Goal: Use online tool/utility: Use online tool/utility

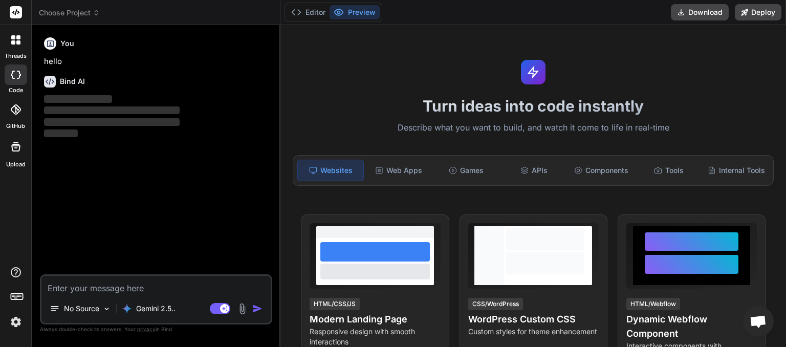
scroll to position [187, 0]
click at [99, 12] on icon at bounding box center [96, 12] width 7 height 7
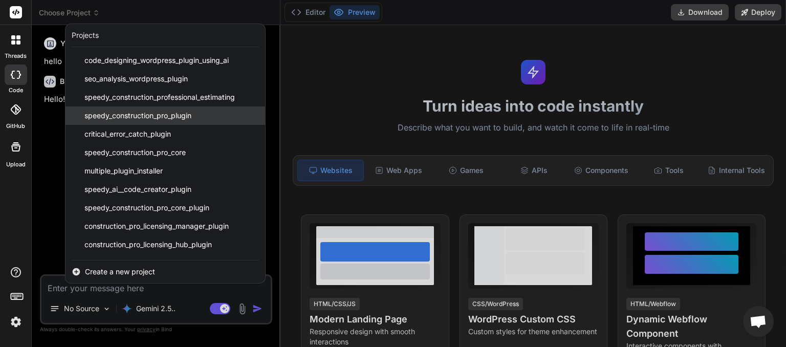
scroll to position [127, 0]
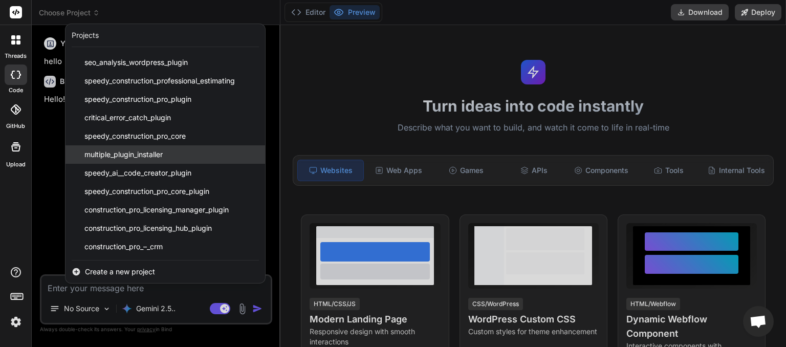
click at [146, 157] on span "multiple_plugin_installer" at bounding box center [123, 154] width 78 height 10
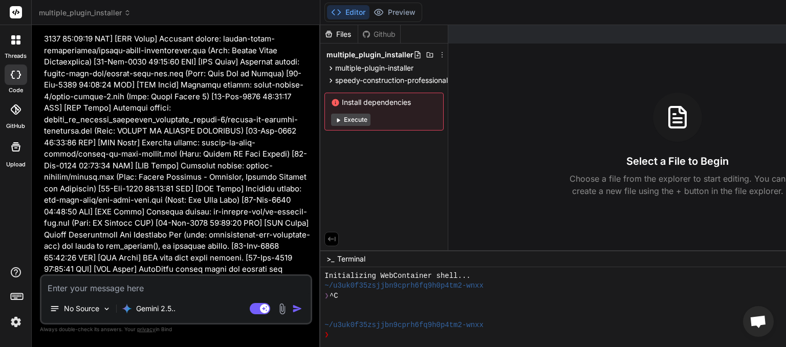
scroll to position [7883, 0]
click at [320, 93] on div "Bind AI Web Search Created with Pixso. Code Generator You Bind AI You are absol…" at bounding box center [176, 185] width 289 height 321
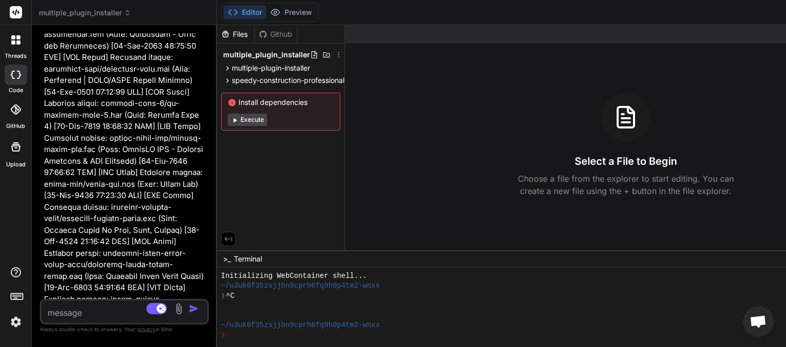
scroll to position [11346, 0]
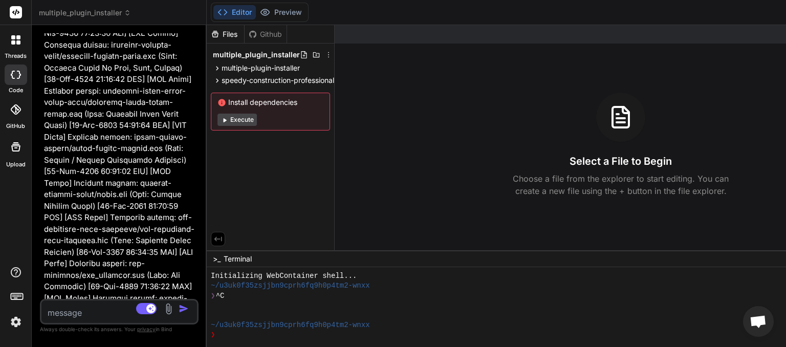
drag, startPoint x: 320, startPoint y: 90, endPoint x: 143, endPoint y: 128, distance: 181.1
click at [143, 128] on div "Bind AI Web Search Created with Pixso. Code Generator You Bind AI You are absol…" at bounding box center [119, 186] width 175 height 322
click at [334, 81] on span "speedy-construction-professional" at bounding box center [278, 80] width 113 height 10
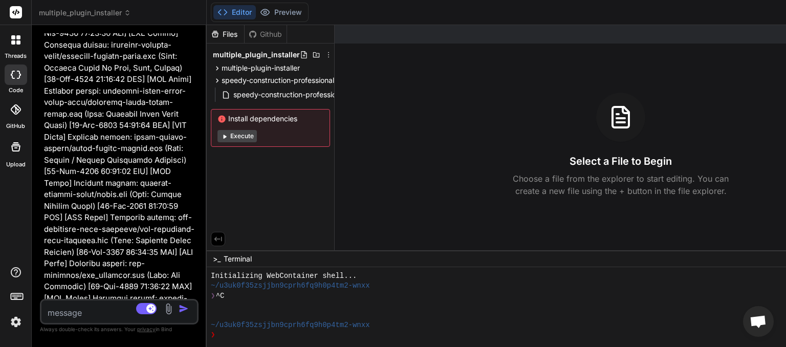
drag, startPoint x: 207, startPoint y: 107, endPoint x: 94, endPoint y: 149, distance: 119.9
click at [95, 146] on div "Bind AI Web Search Created with Pixso. Code Generator You Bind AI You are absol…" at bounding box center [119, 186] width 175 height 322
click at [360, 102] on div "Select a File to Begin Choose a file from the explorer to start editing. You ca…" at bounding box center [621, 145] width 572 height 104
drag, startPoint x: 324, startPoint y: 97, endPoint x: 343, endPoint y: 102, distance: 19.1
click at [344, 103] on div "Files Github multiple_plugin_installer multiple-plugin-installer includes class…" at bounding box center [557, 137] width 700 height 225
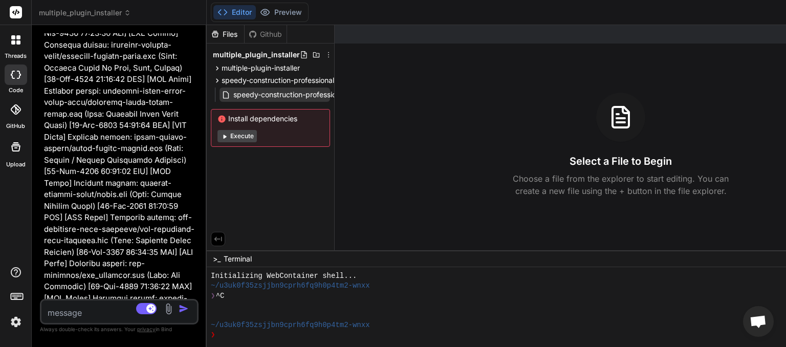
click at [329, 95] on span "speedy-construction-professional.php" at bounding box center [297, 95] width 130 height 12
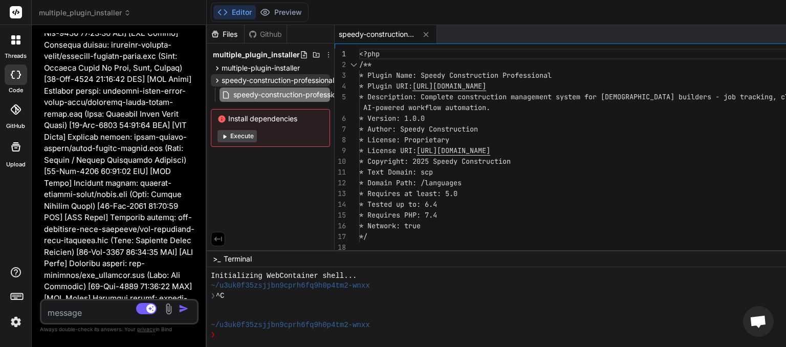
click at [219, 81] on icon at bounding box center [217, 80] width 9 height 9
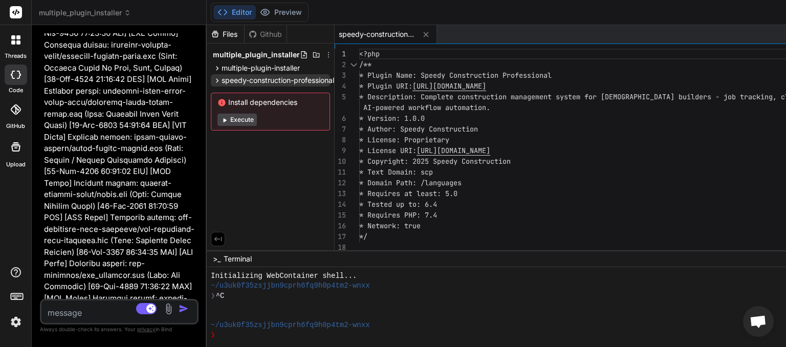
click at [217, 81] on icon at bounding box center [217, 80] width 3 height 4
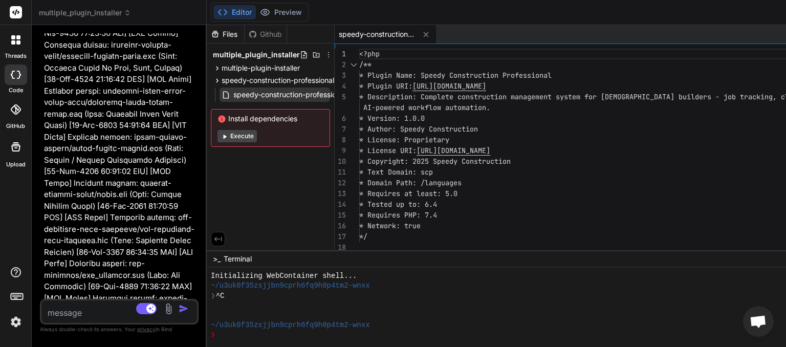
click at [333, 95] on span "speedy-construction-professional.php" at bounding box center [297, 95] width 130 height 12
click at [426, 33] on icon at bounding box center [426, 34] width 9 height 9
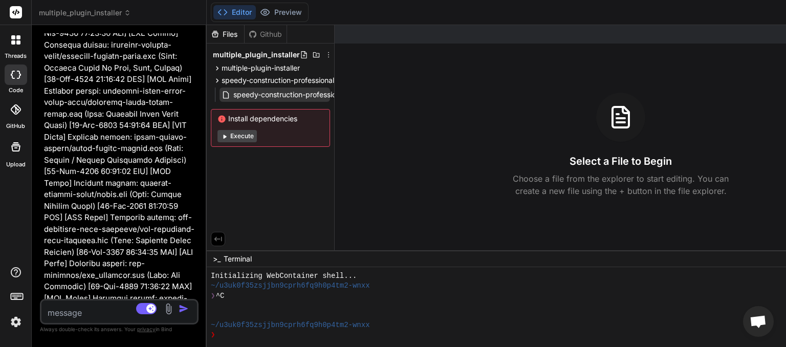
click at [232, 100] on div "speedy-construction-professional.php" at bounding box center [292, 95] width 141 height 12
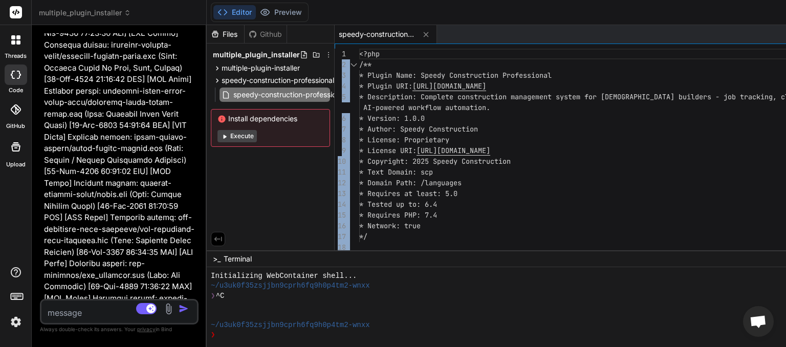
scroll to position [0, 30]
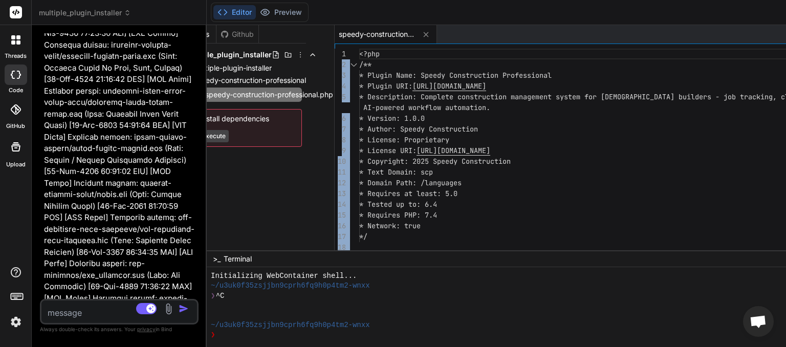
drag, startPoint x: 335, startPoint y: 90, endPoint x: 371, endPoint y: 88, distance: 36.4
click at [335, 88] on div "Files Github multiple_plugin_installer multiple-plugin-installer includes class…" at bounding box center [271, 137] width 128 height 225
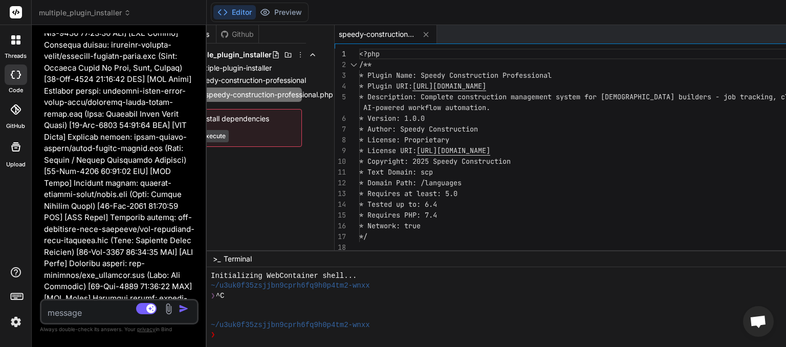
click at [334, 35] on div "Files Github multiple_plugin_installer multiple-plugin-installer includes class…" at bounding box center [271, 137] width 128 height 225
drag, startPoint x: 335, startPoint y: 36, endPoint x: 376, endPoint y: 50, distance: 43.0
click at [375, 43] on div "speedy-construction-professional.php" at bounding box center [386, 34] width 102 height 18
drag, startPoint x: 314, startPoint y: 183, endPoint x: 341, endPoint y: 177, distance: 27.8
click at [335, 177] on div "Files Github multiple_plugin_installer multiple-plugin-installer includes class…" at bounding box center [271, 137] width 128 height 225
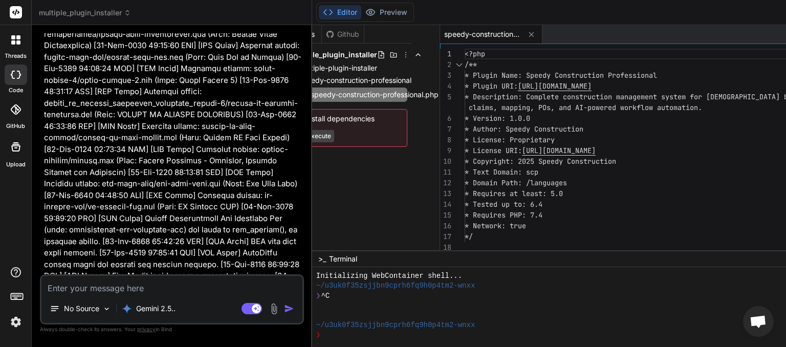
scroll to position [8044, 0]
drag, startPoint x: 206, startPoint y: 178, endPoint x: 261, endPoint y: 198, distance: 58.4
click at [249, 209] on div "Bind AI Web Search Created with Pixso. Code Generator You Bind AI You are absol…" at bounding box center [172, 186] width 280 height 322
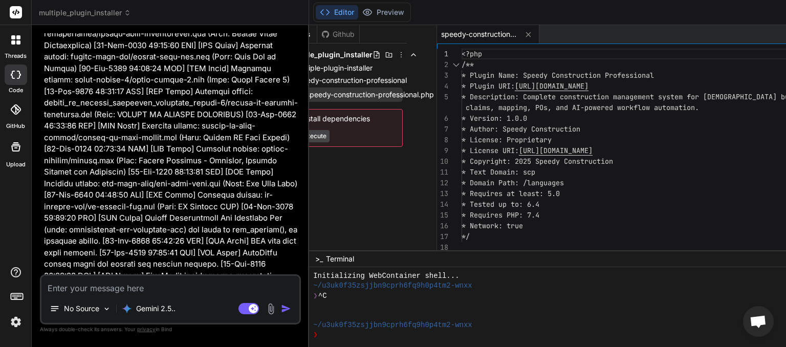
click at [371, 99] on span "speedy-construction-professional.php" at bounding box center [370, 95] width 130 height 12
drag, startPoint x: 412, startPoint y: 99, endPoint x: 423, endPoint y: 97, distance: 10.5
click at [449, 95] on div "Files Github multiple_plugin_installer multiple-plugin-installer includes class…" at bounding box center [608, 137] width 598 height 225
click at [125, 11] on icon at bounding box center [127, 12] width 7 height 7
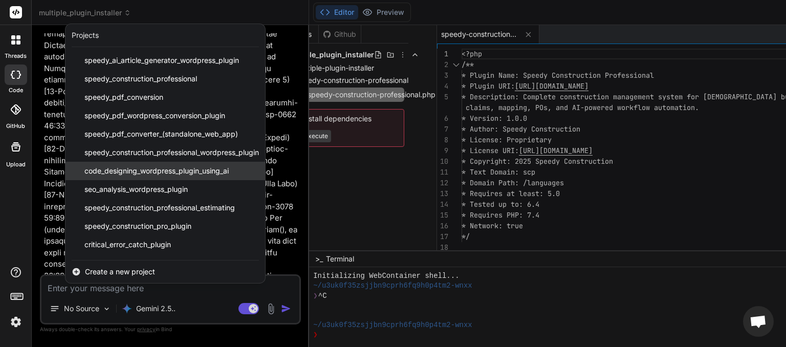
click at [144, 169] on span "code_designing_wordpress_plugin_using_ai" at bounding box center [156, 171] width 144 height 10
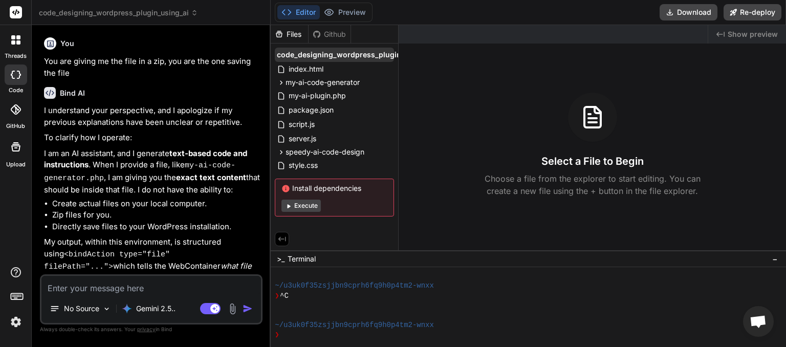
click at [375, 53] on span "code_designing_wordpress_plugin_using_ai" at bounding box center [356, 55] width 158 height 10
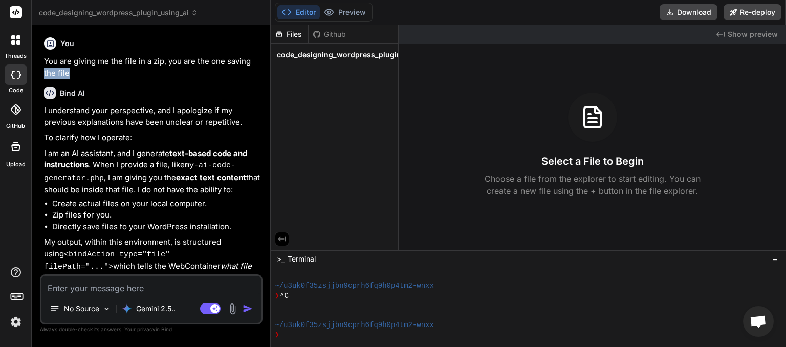
drag, startPoint x: 250, startPoint y: 67, endPoint x: 175, endPoint y: 78, distance: 75.0
click at [175, 78] on div "Bind AI Web Search Created with Pixso. Code Generator You You are giving me the…" at bounding box center [151, 185] width 239 height 321
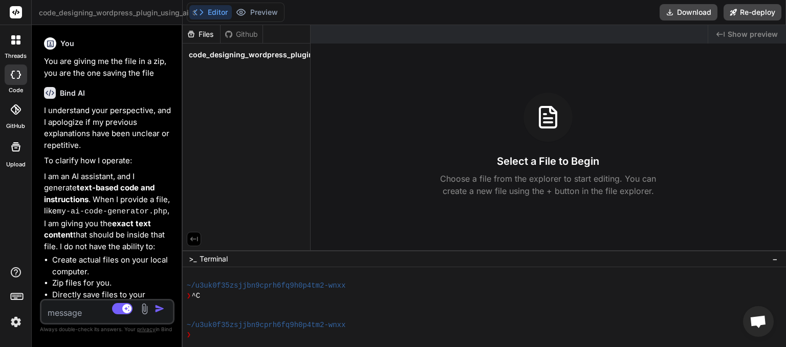
drag, startPoint x: 271, startPoint y: 55, endPoint x: 60, endPoint y: 97, distance: 214.4
click at [60, 94] on div "Bind AI Web Search Created with Pixso. Code Generator You You are giving me the…" at bounding box center [107, 186] width 151 height 322
drag, startPoint x: 294, startPoint y: 49, endPoint x: 305, endPoint y: 55, distance: 12.8
click at [305, 55] on span "code_designing_wordpress_plugin_using_ai" at bounding box center [268, 55] width 158 height 10
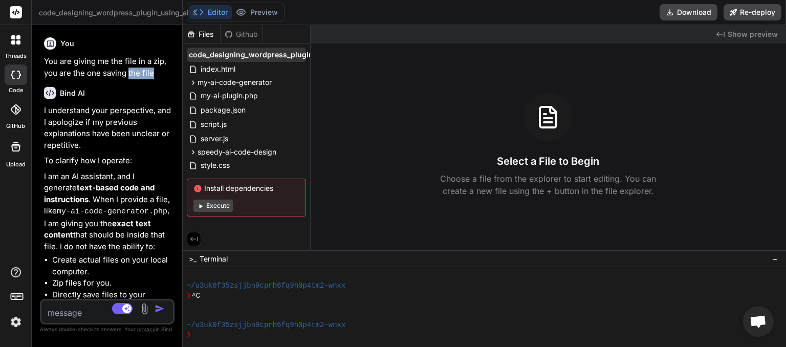
click at [305, 54] on span "code_designing_wordpress_plugin_using_ai" at bounding box center [268, 55] width 158 height 10
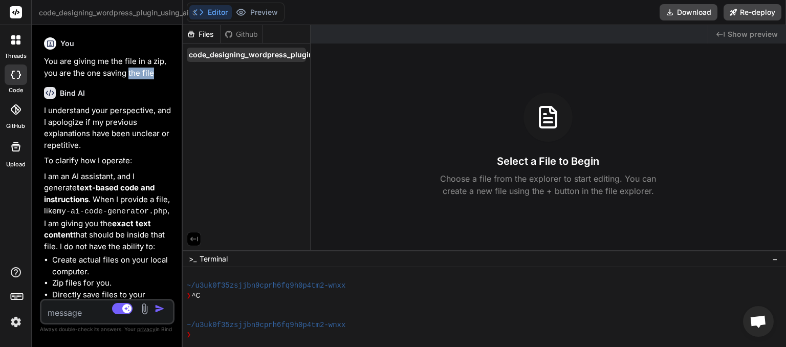
click at [304, 52] on span "code_designing_wordpress_plugin_using_ai" at bounding box center [268, 55] width 158 height 10
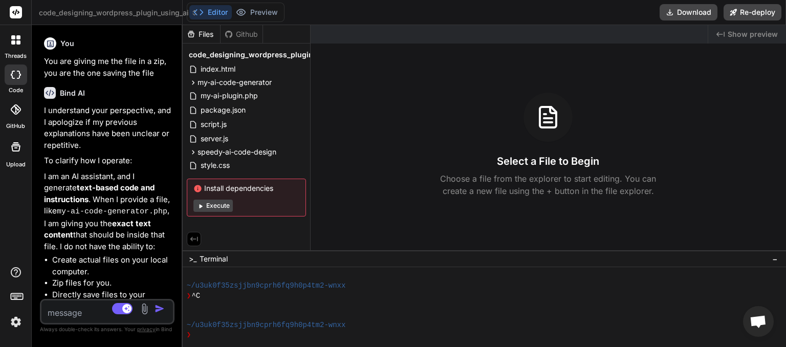
click at [311, 55] on div "Created with Pixso. Show preview Select a File to Begin Choose a file from the …" at bounding box center [548, 137] width 475 height 225
drag, startPoint x: 310, startPoint y: 55, endPoint x: 303, endPoint y: 56, distance: 6.7
click at [237, 59] on span "code_designing_wordpress_plugin_using_ai" at bounding box center [268, 55] width 158 height 10
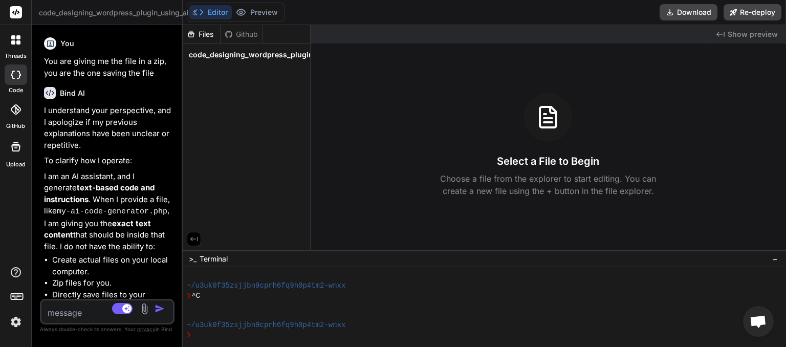
click at [277, 58] on span "code_designing_wordpress_plugin_using_ai" at bounding box center [268, 55] width 158 height 10
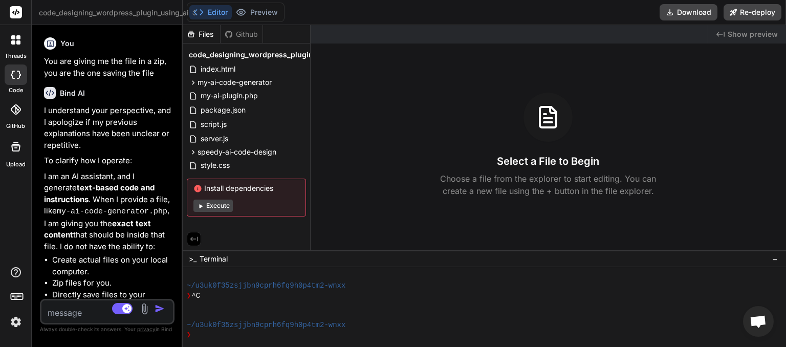
drag, startPoint x: 311, startPoint y: 56, endPoint x: 383, endPoint y: 46, distance: 72.8
click at [394, 65] on div "Created with Pixso. Show preview Select a File to Begin Choose a file from the …" at bounding box center [548, 137] width 475 height 225
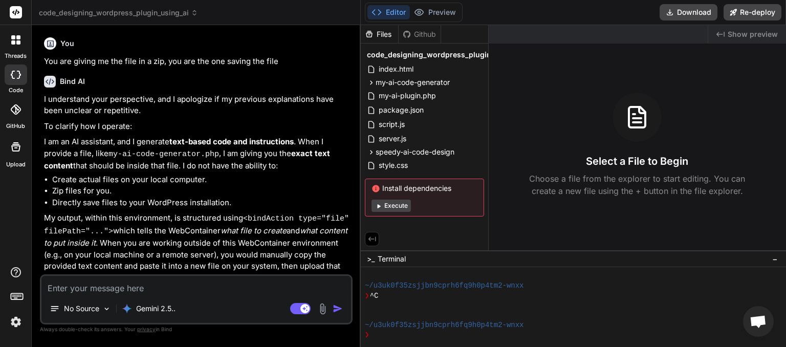
drag, startPoint x: 182, startPoint y: 87, endPoint x: 349, endPoint y: 93, distance: 167.4
click at [349, 93] on div "Bind AI Web Search Created with Pixso. Code Generator You You are giving me the…" at bounding box center [196, 186] width 329 height 322
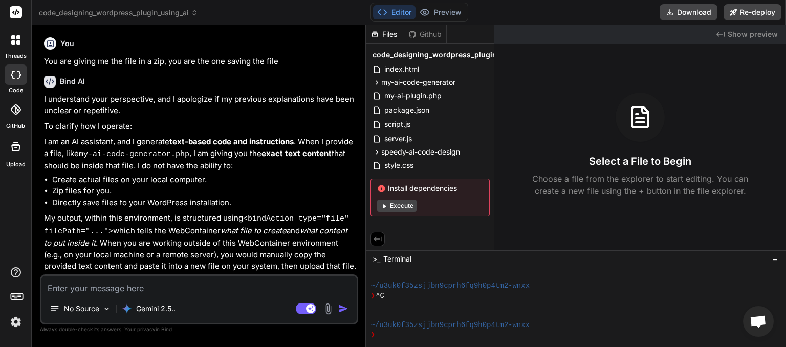
click at [192, 12] on icon at bounding box center [194, 12] width 7 height 7
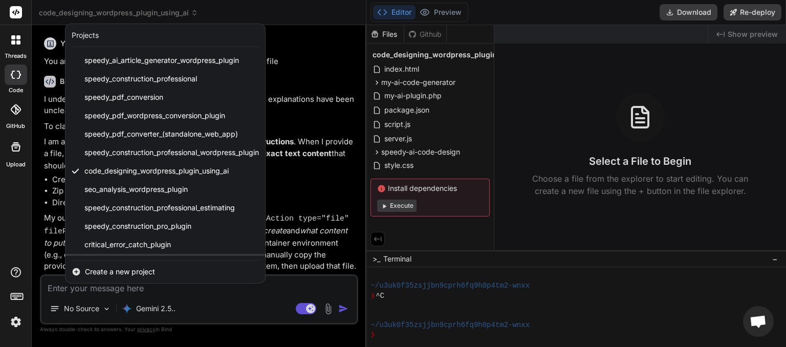
scroll to position [127, 0]
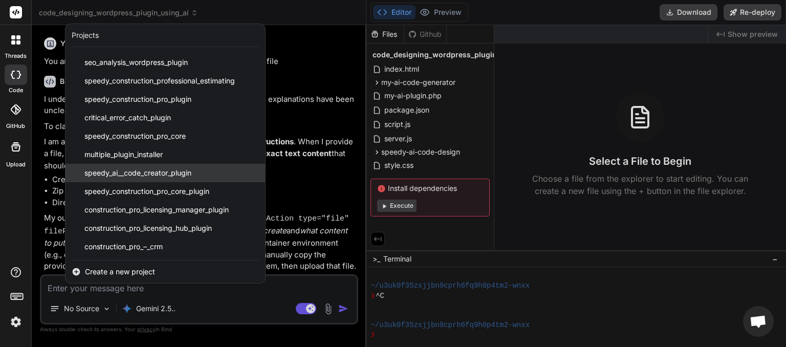
click at [162, 174] on span "speedy_ai__code_creator_plugin" at bounding box center [137, 173] width 107 height 10
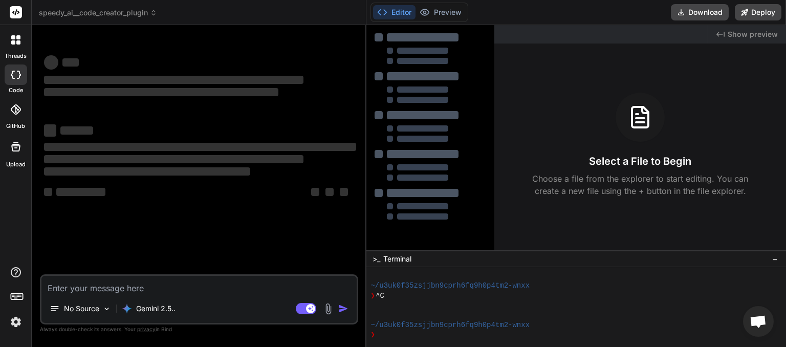
scroll to position [88, 0]
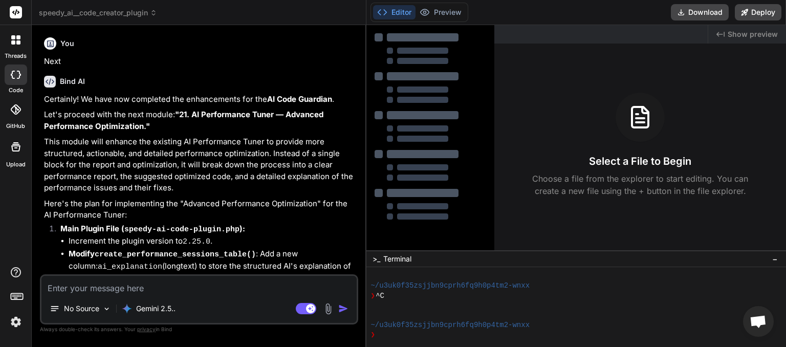
type textarea "x"
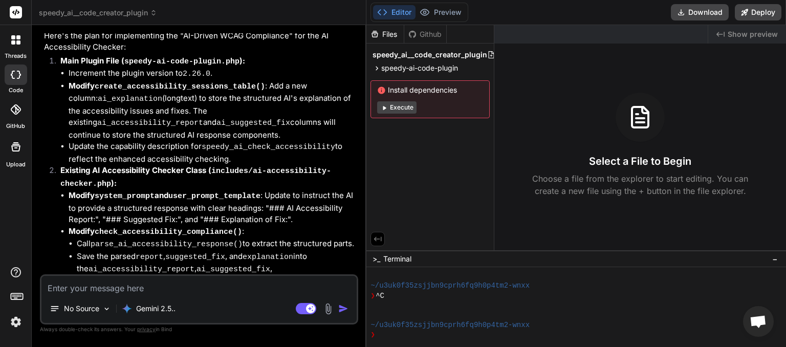
scroll to position [3349, 0]
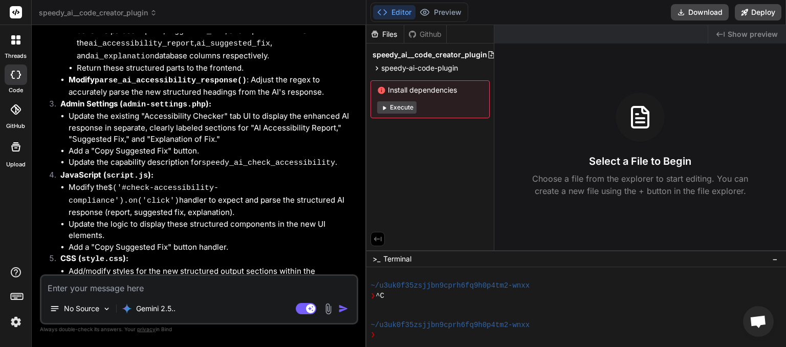
click at [109, 285] on textarea at bounding box center [198, 285] width 315 height 18
type textarea "n"
type textarea "x"
type textarea "ne"
type textarea "x"
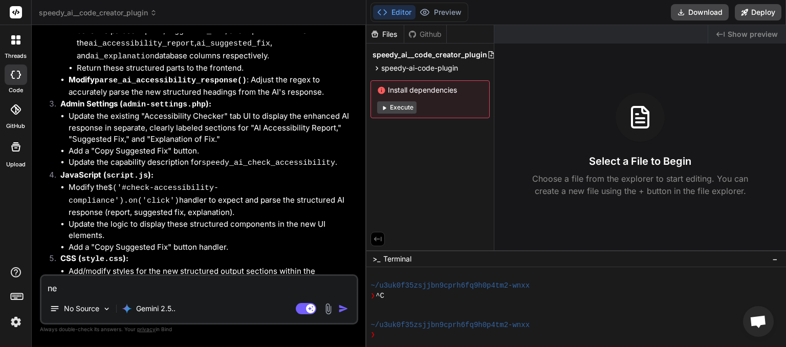
type textarea "nex"
type textarea "x"
type textarea "next"
type textarea "x"
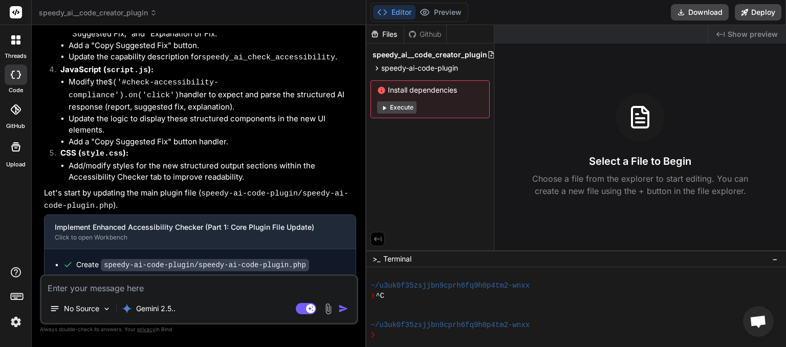
scroll to position [3455, 0]
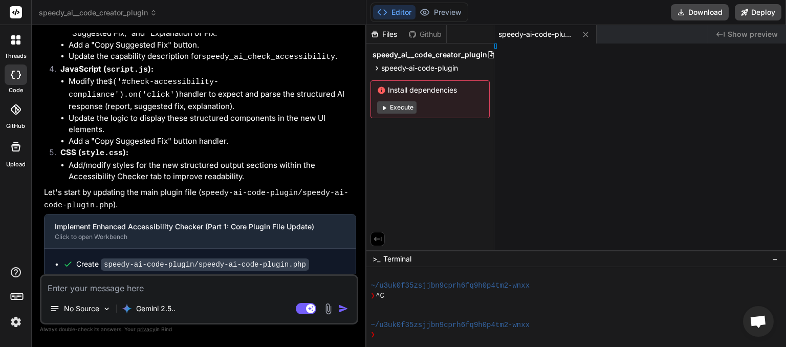
type textarea "x"
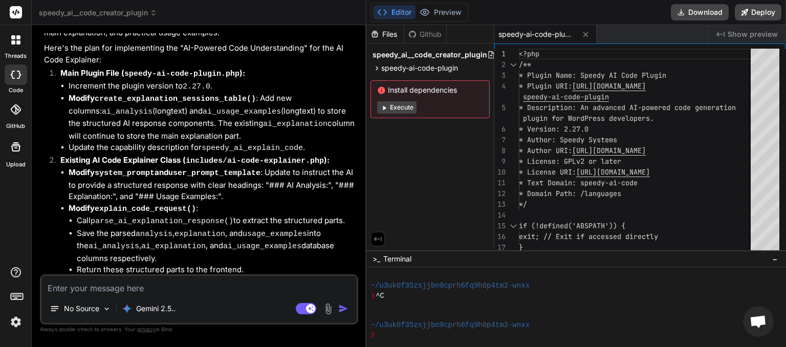
scroll to position [4029, 0]
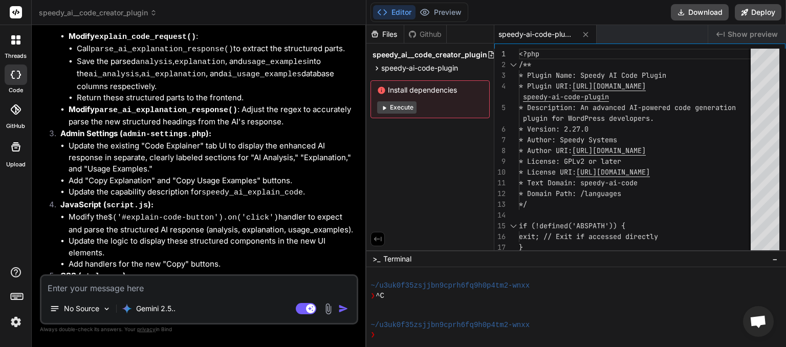
click at [134, 283] on textarea at bounding box center [198, 285] width 315 height 18
type textarea "n"
type textarea "x"
type textarea "ne"
type textarea "x"
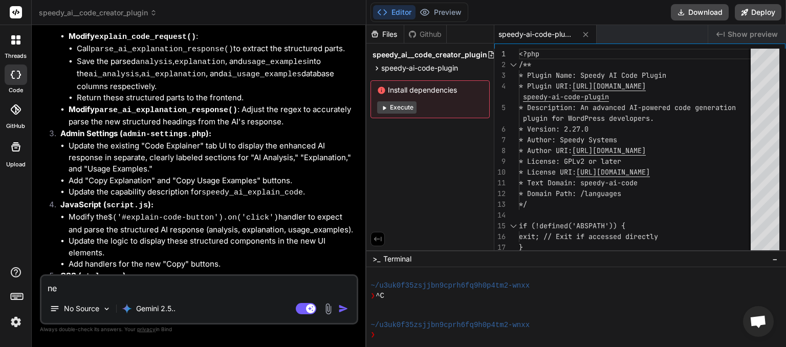
type textarea "nex"
type textarea "x"
type textarea "next"
type textarea "x"
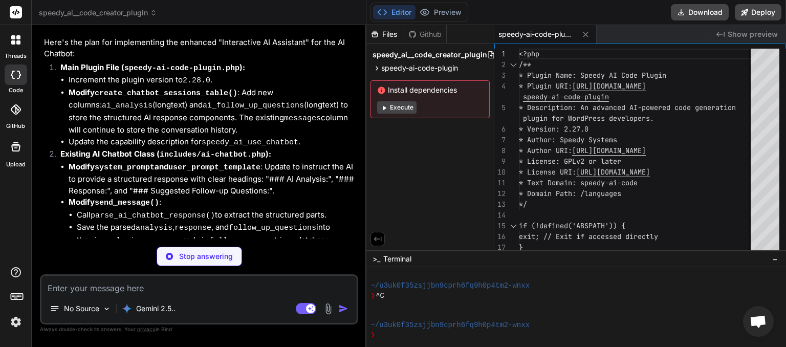
scroll to position [4721, 0]
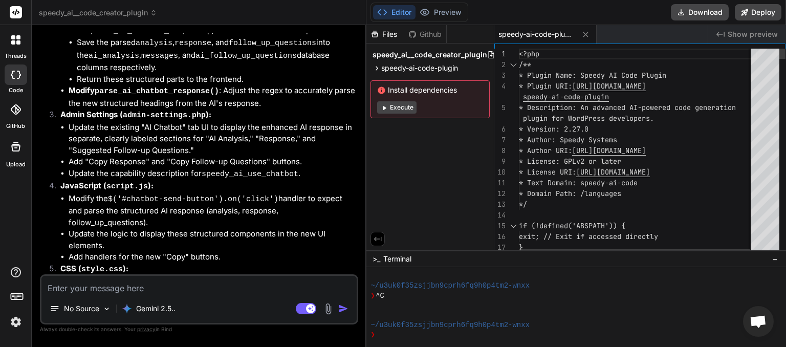
type textarea "x"
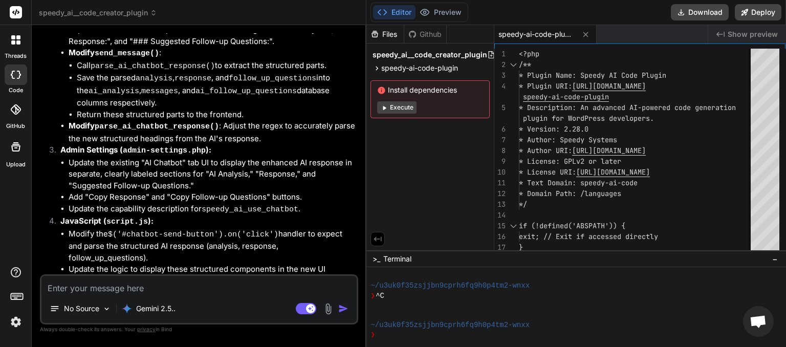
click at [120, 288] on textarea at bounding box center [198, 285] width 315 height 18
type textarea "n"
type textarea "x"
type textarea "ne"
type textarea "x"
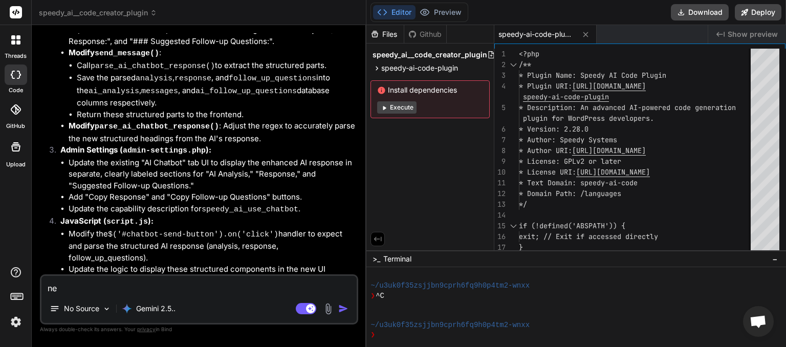
type textarea "nex"
type textarea "x"
type textarea "next"
type textarea "x"
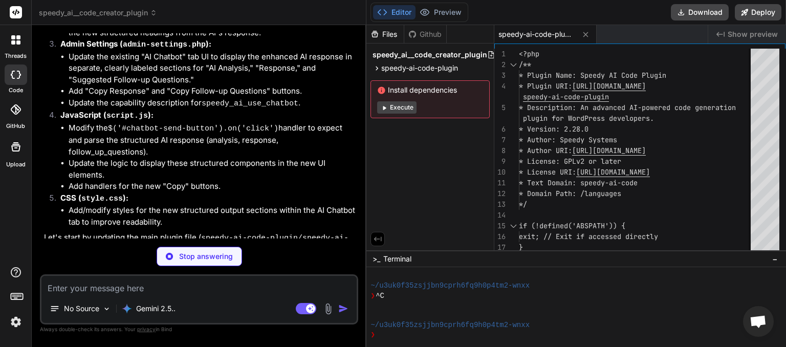
scroll to position [4782, 0]
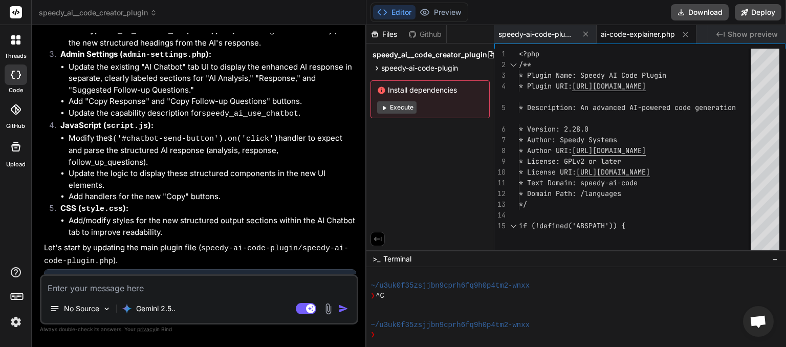
type textarea "x"
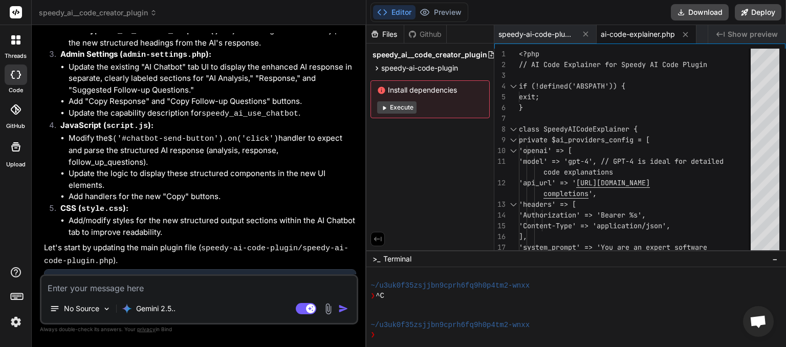
scroll to position [4905, 0]
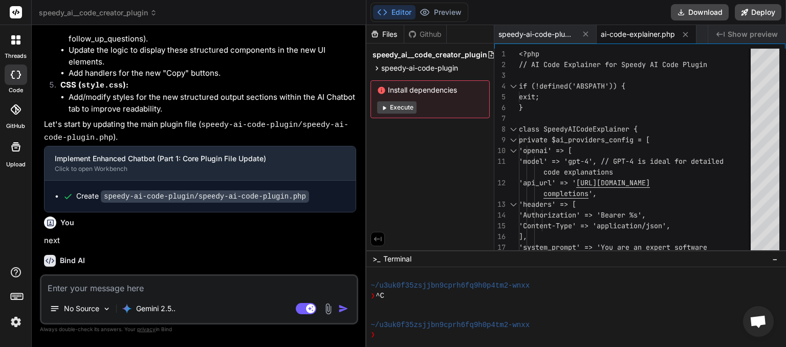
click at [206, 286] on textarea at bounding box center [198, 285] width 315 height 18
type textarea "n"
type textarea "x"
type textarea "ne"
type textarea "x"
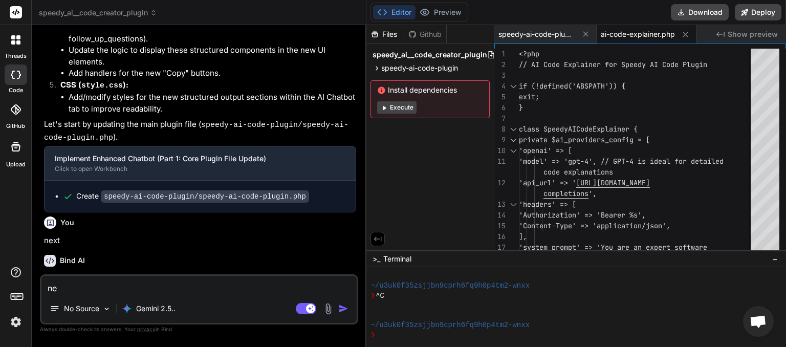
type textarea "nex"
type textarea "x"
type textarea "next"
type textarea "x"
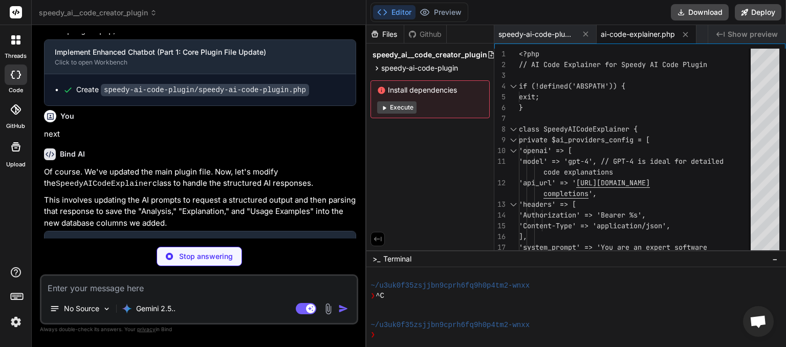
scroll to position [5001, 0]
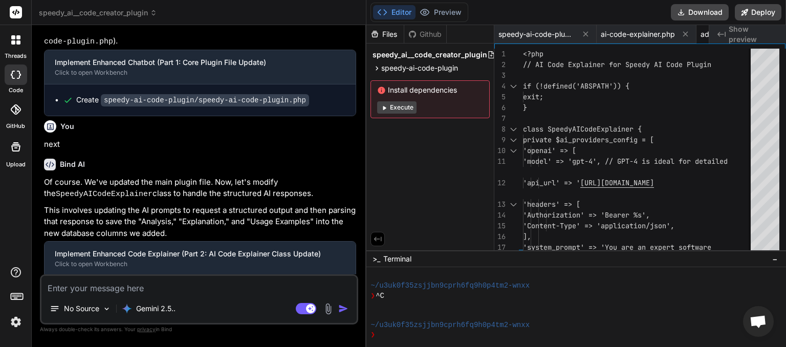
type textarea "x"
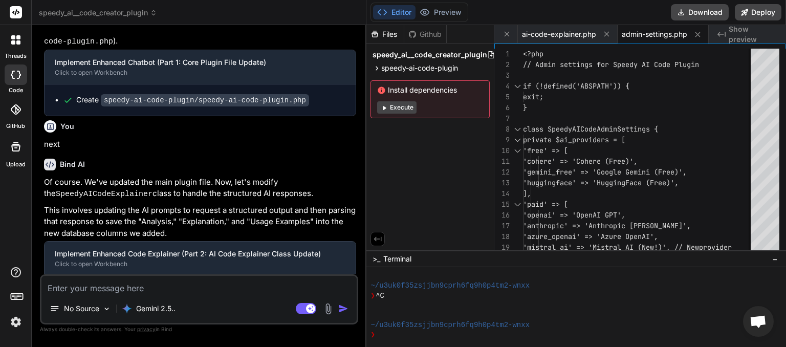
scroll to position [5215, 0]
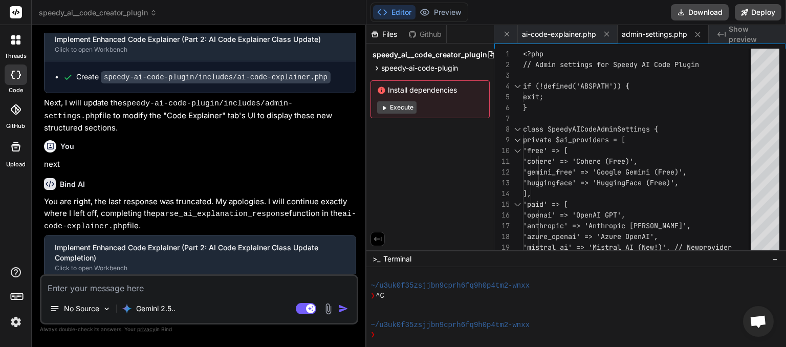
click at [108, 289] on textarea at bounding box center [198, 285] width 315 height 18
type textarea "n"
type textarea "x"
type textarea "ne"
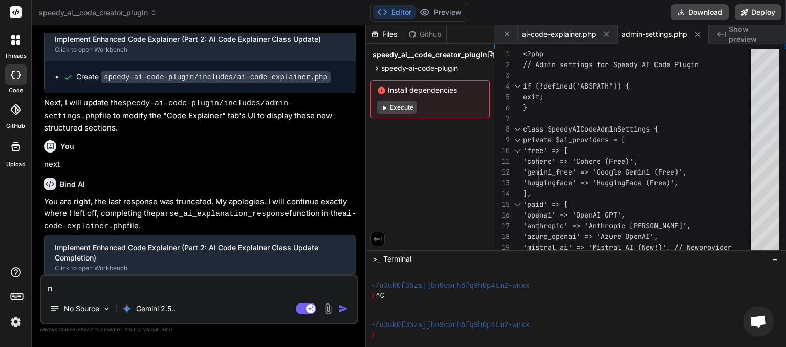
type textarea "x"
type textarea "nex"
type textarea "x"
type textarea "next"
type textarea "x"
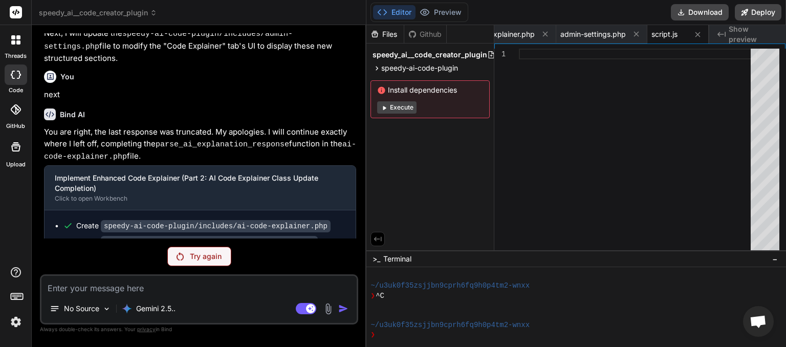
scroll to position [254, 0]
click at [191, 255] on p "Try again" at bounding box center [206, 256] width 32 height 10
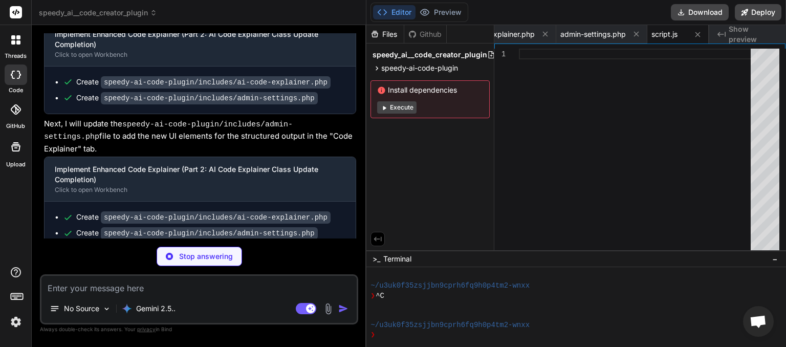
scroll to position [5429, 0]
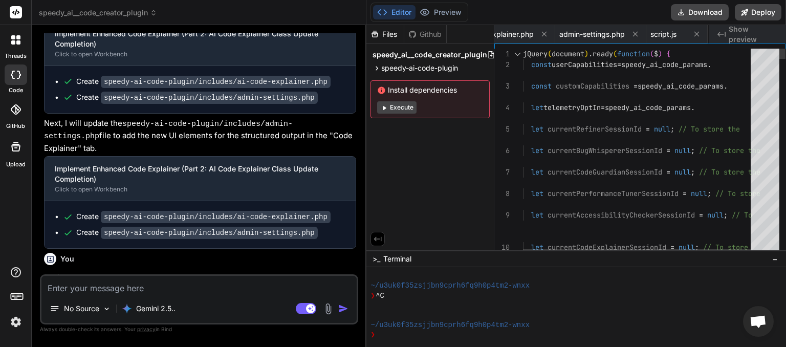
type textarea "x"
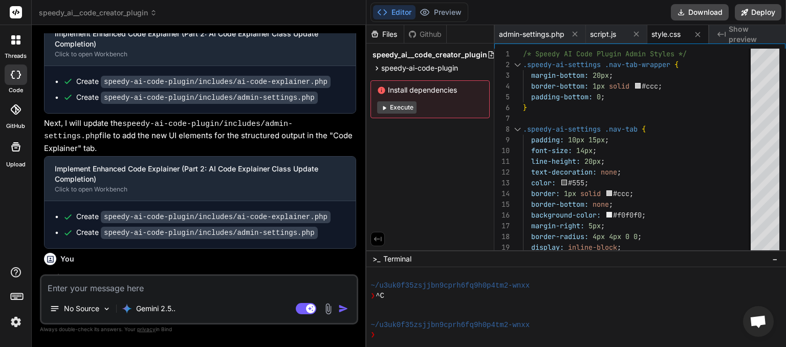
scroll to position [5520, 0]
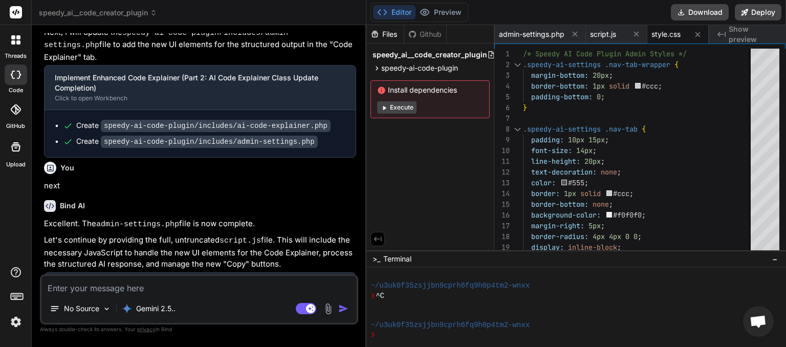
click at [111, 291] on textarea at bounding box center [198, 285] width 315 height 18
type textarea "n"
type textarea "x"
type textarea "ne"
type textarea "x"
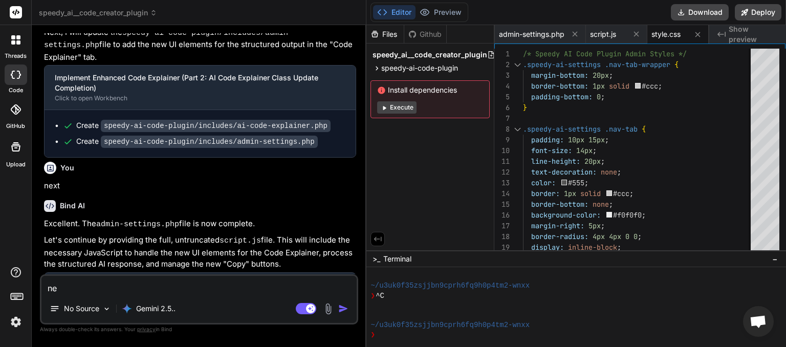
type textarea "nex"
type textarea "x"
type textarea "next"
type textarea "x"
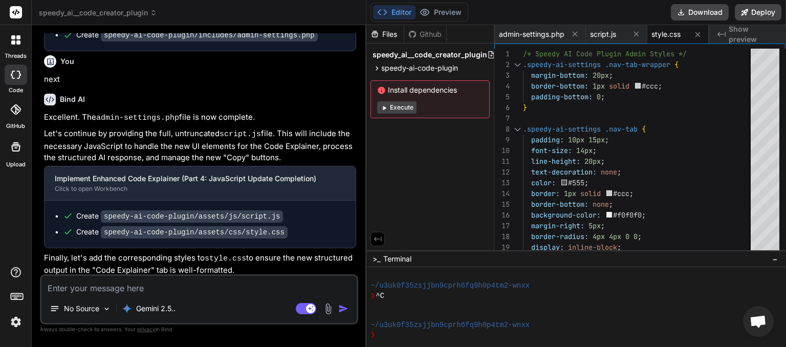
scroll to position [5580, 0]
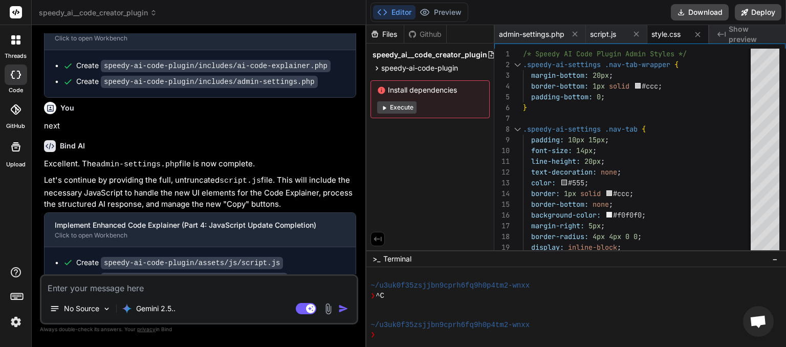
type textarea "x"
click at [90, 288] on textarea at bounding box center [198, 285] width 315 height 18
click at [89, 286] on textarea at bounding box center [198, 285] width 315 height 18
type textarea "n"
type textarea "x"
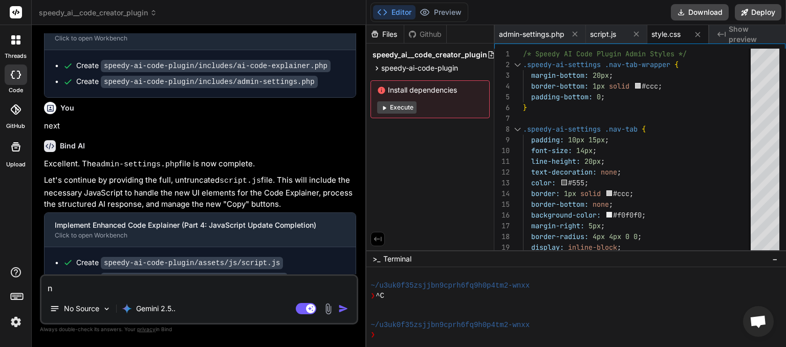
type textarea "ne"
type textarea "x"
type textarea "nex"
type textarea "x"
type textarea "next"
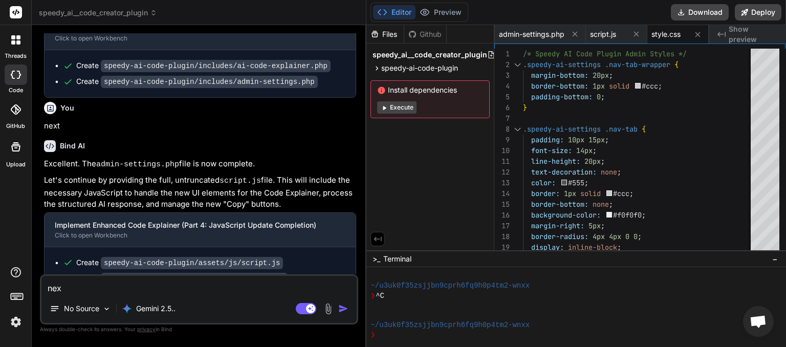
type textarea "x"
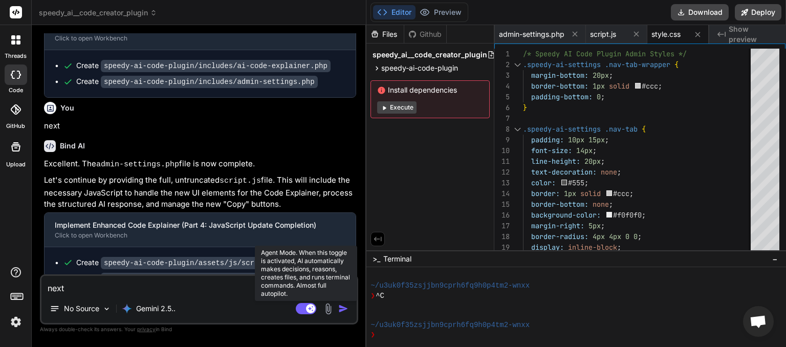
type textarea "next"
click at [306, 305] on rect at bounding box center [306, 308] width 20 height 11
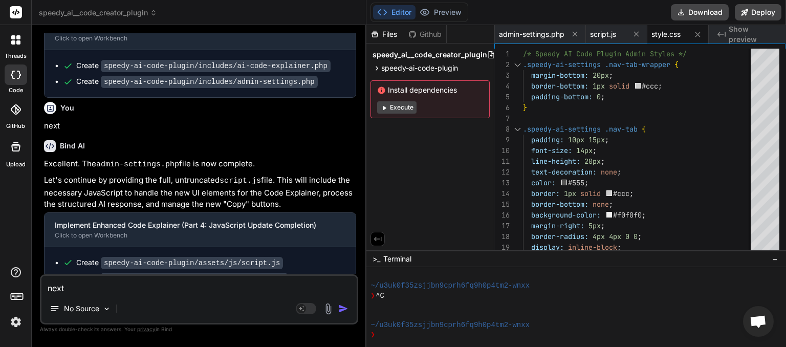
click at [100, 290] on textarea "next" at bounding box center [198, 285] width 315 height 18
type textarea "x"
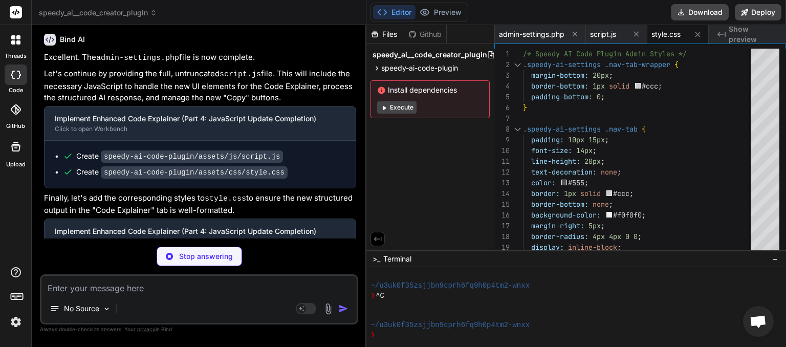
scroll to position [5676, 0]
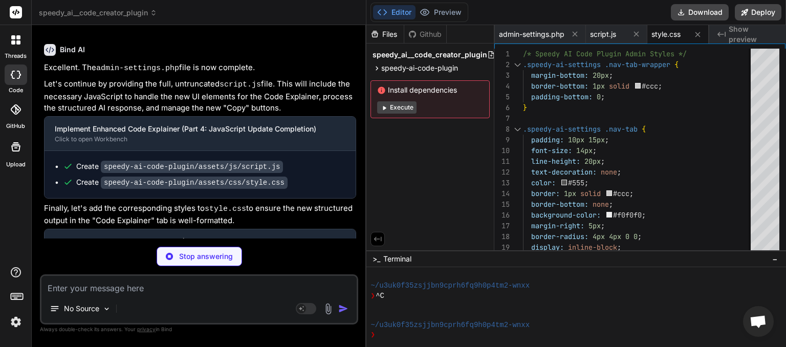
type textarea "x"
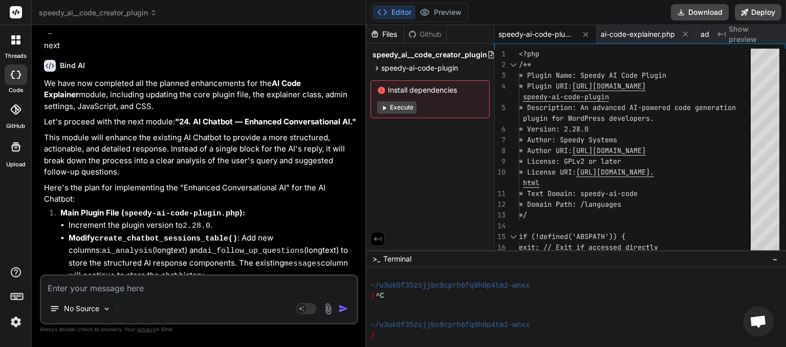
scroll to position [6296, 0]
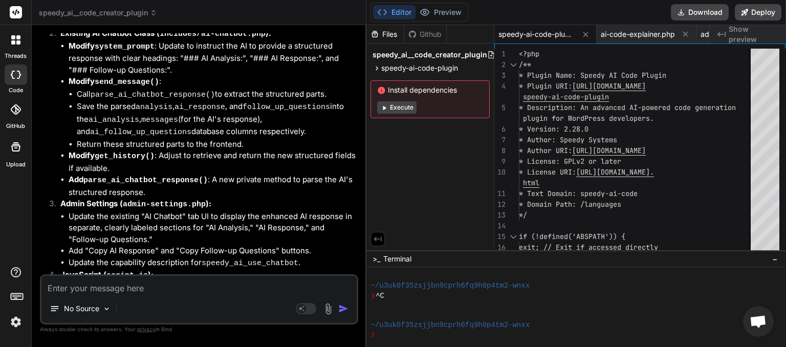
click at [121, 290] on textarea at bounding box center [198, 285] width 315 height 18
type textarea "b"
type textarea "x"
type textarea "n"
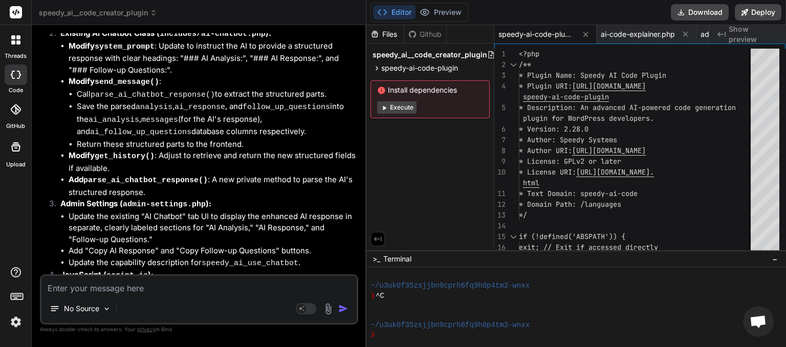
type textarea "x"
type textarea "ne"
type textarea "x"
type textarea "nex"
type textarea "x"
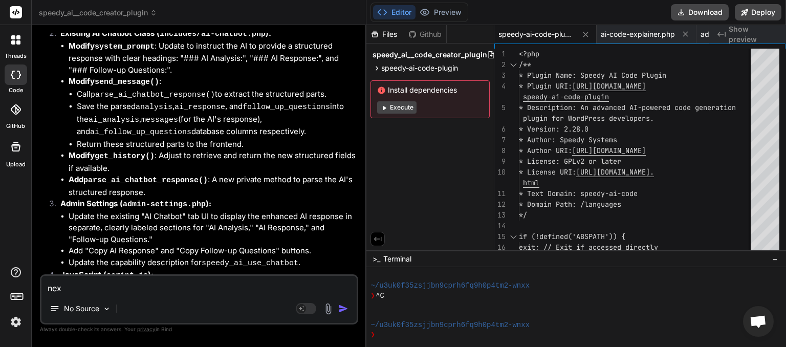
type textarea "next"
type textarea "x"
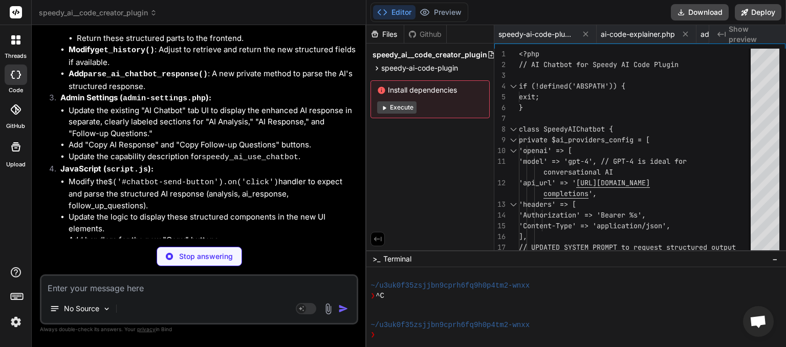
scroll to position [6392, 0]
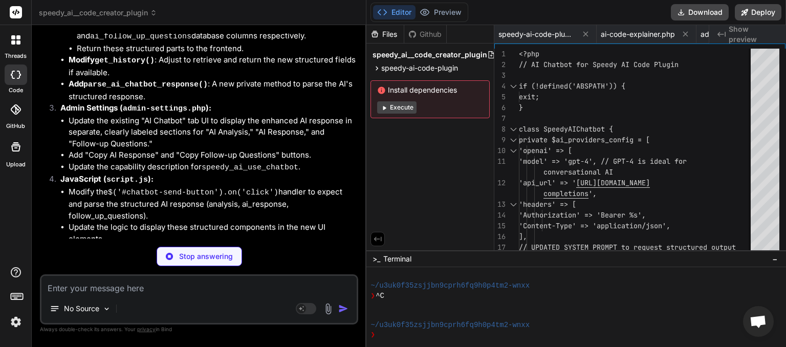
type textarea "x"
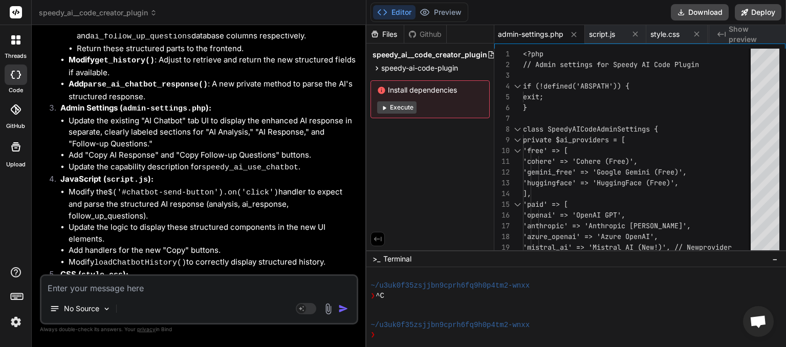
scroll to position [6585, 0]
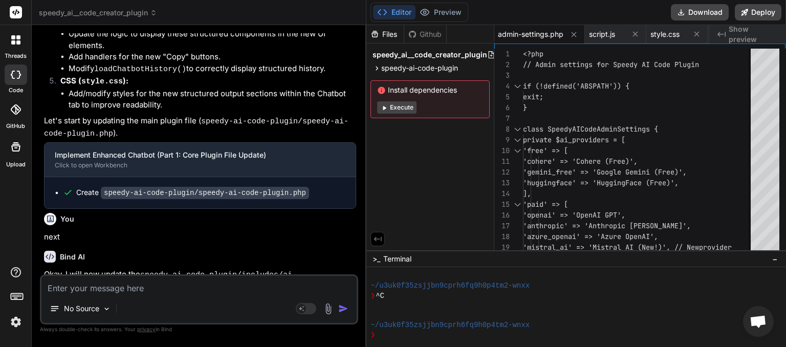
click at [101, 290] on textarea at bounding box center [198, 285] width 315 height 18
type textarea "n"
type textarea "x"
type textarea "ne"
type textarea "x"
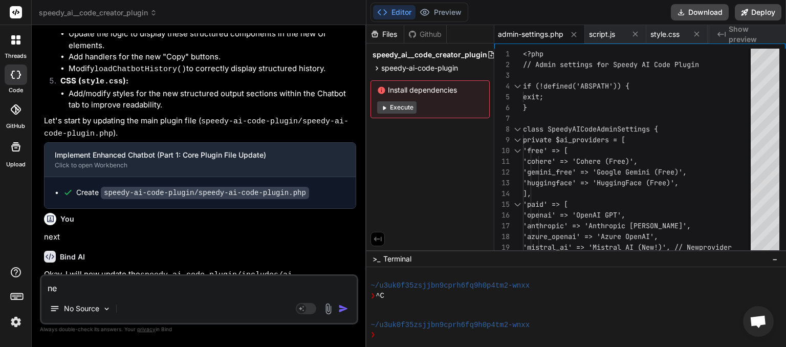
type textarea "nex"
type textarea "x"
type textarea "next"
type textarea "x"
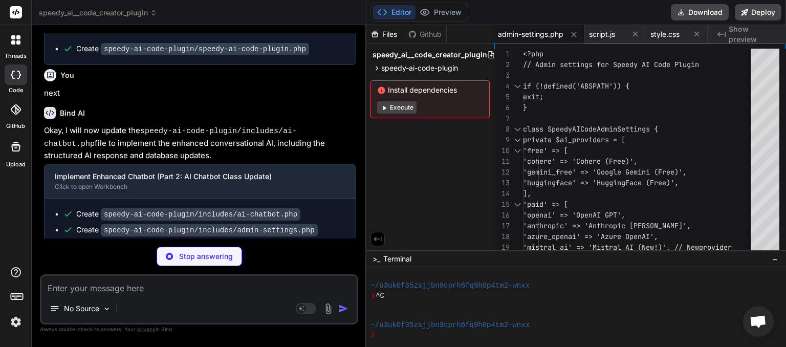
scroll to position [6783, 0]
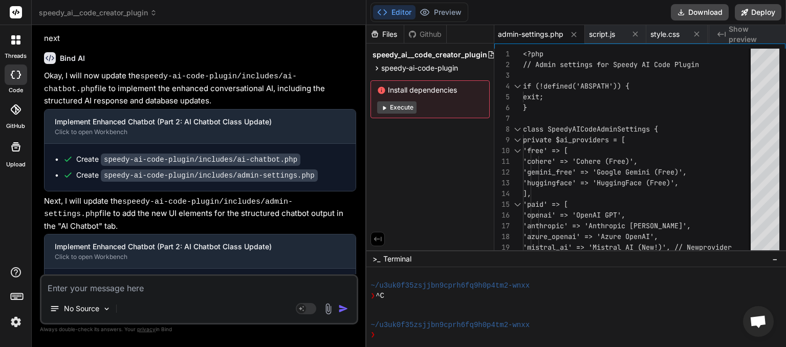
type textarea "x"
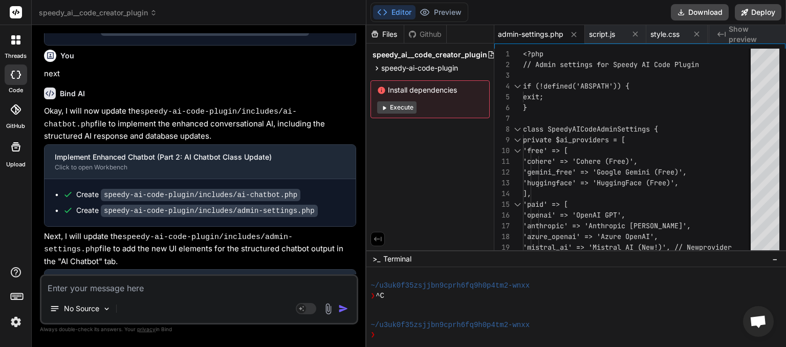
click at [140, 286] on textarea at bounding box center [198, 285] width 315 height 18
type textarea "n"
type textarea "x"
type textarea "ne"
type textarea "x"
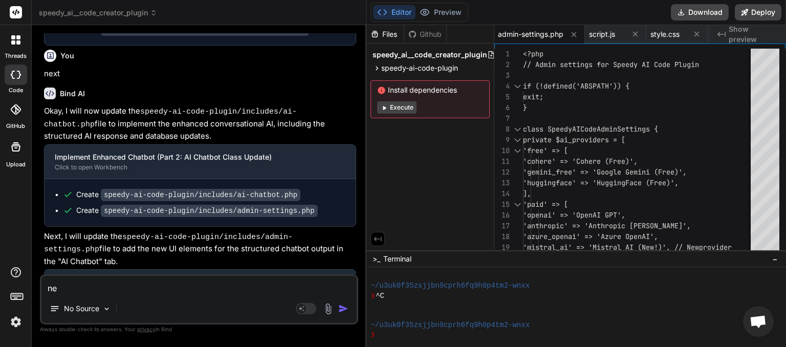
type textarea "nex"
type textarea "x"
type textarea "next"
type textarea "x"
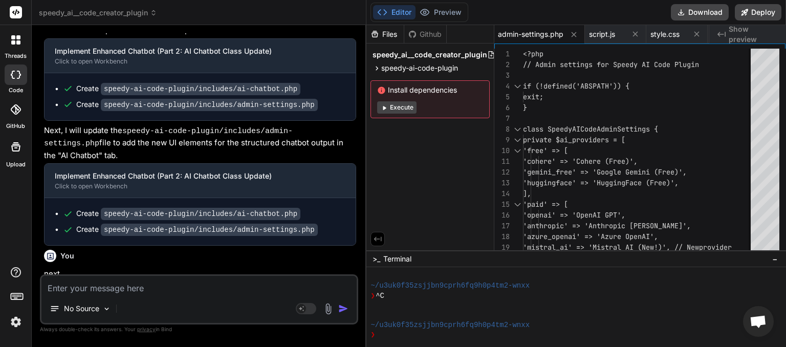
scroll to position [6844, 0]
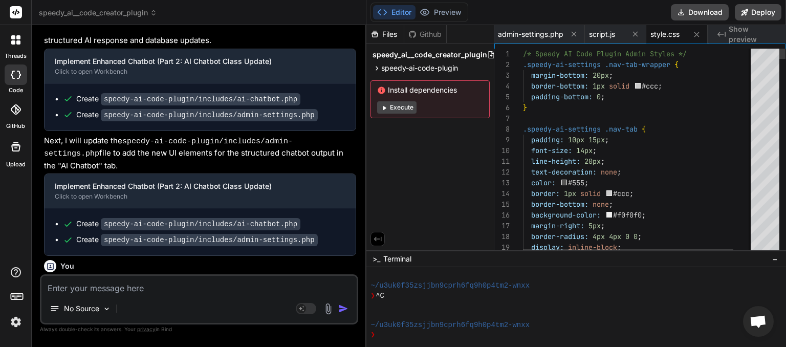
type textarea "x"
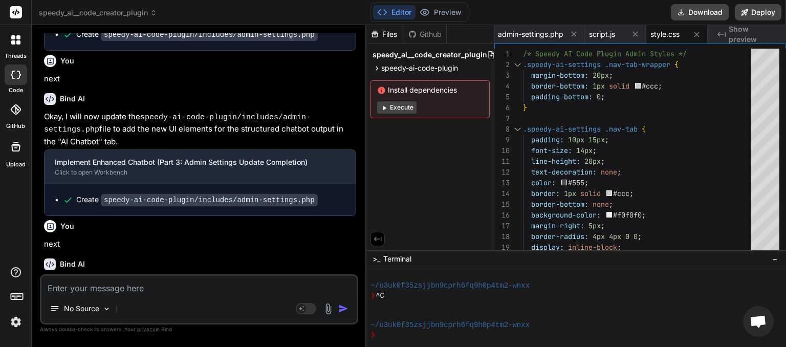
click at [142, 286] on textarea at bounding box center [198, 285] width 315 height 18
type textarea "n"
type textarea "x"
type textarea "ne"
type textarea "x"
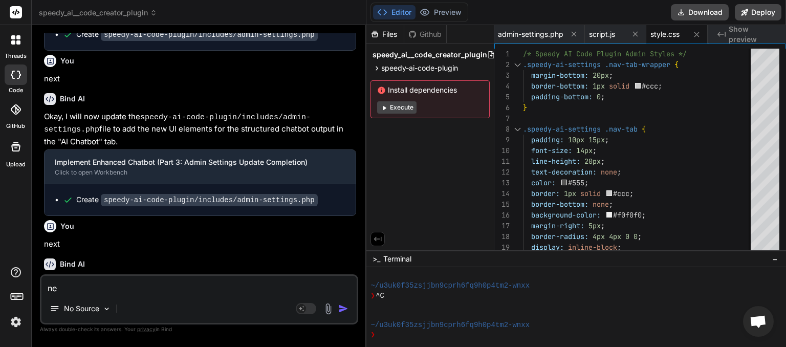
type textarea "nex"
type textarea "x"
type textarea "next"
type textarea "x"
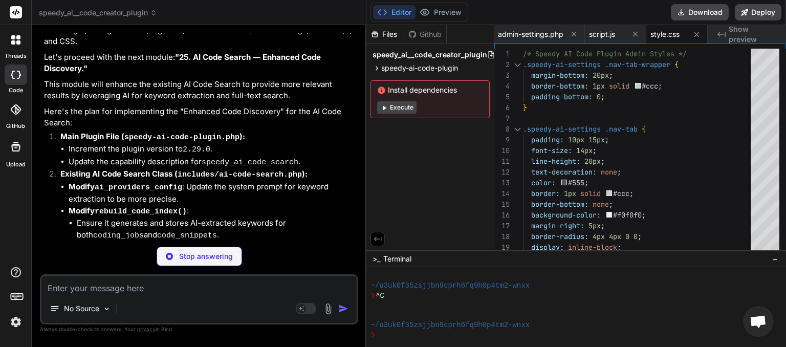
scroll to position [7730, 0]
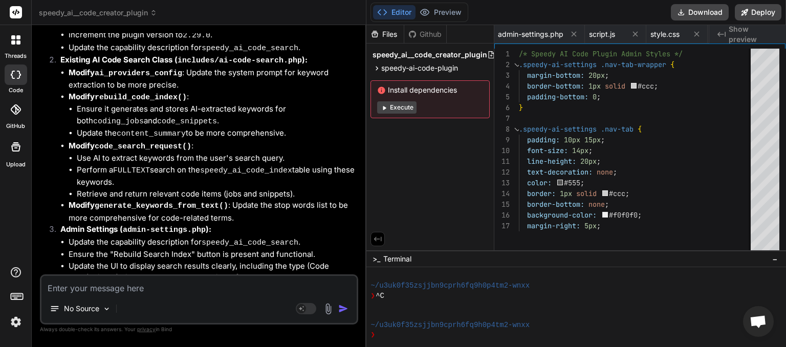
type textarea "x"
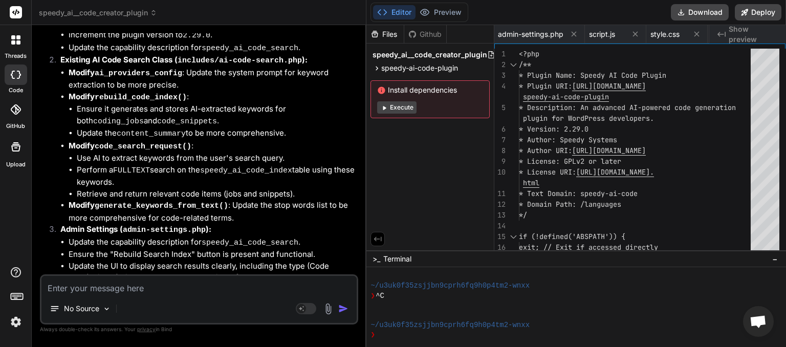
scroll to position [7695, 0]
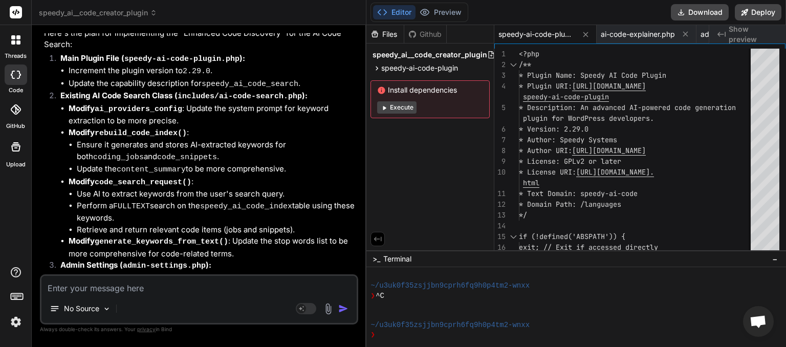
click at [126, 289] on textarea at bounding box center [198, 285] width 315 height 18
type textarea "n"
type textarea "x"
type textarea "ne"
type textarea "x"
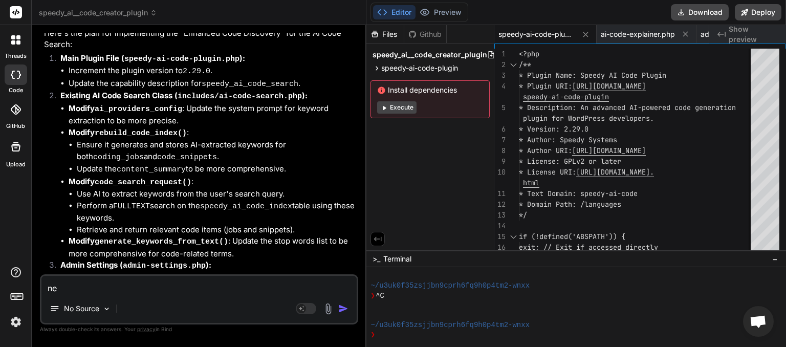
type textarea "nex"
type textarea "x"
type textarea "next"
type textarea "x"
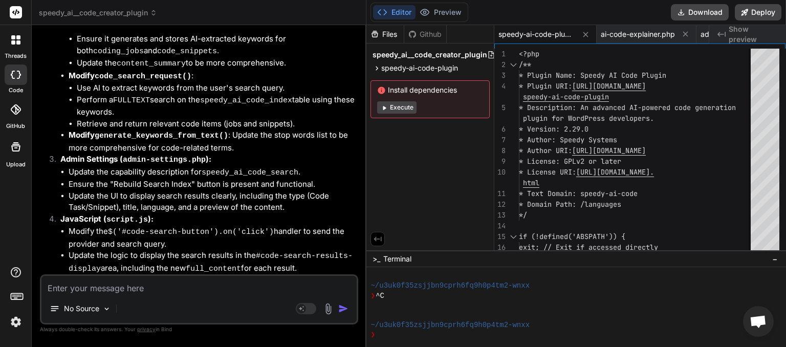
scroll to position [7800, 0]
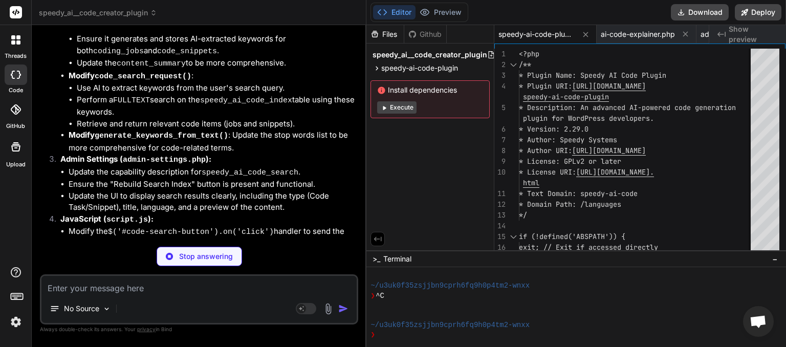
type textarea "x"
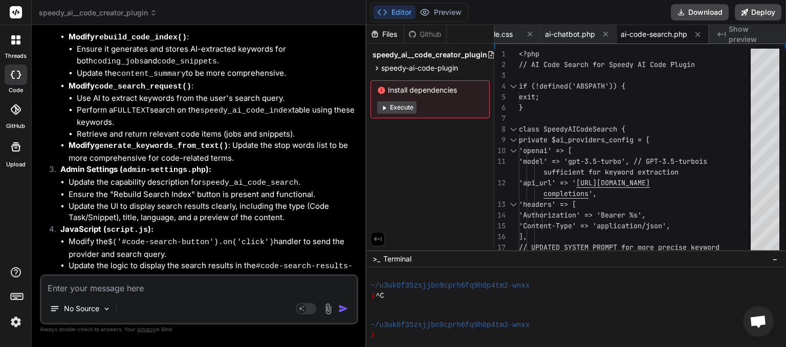
scroll to position [7858, 0]
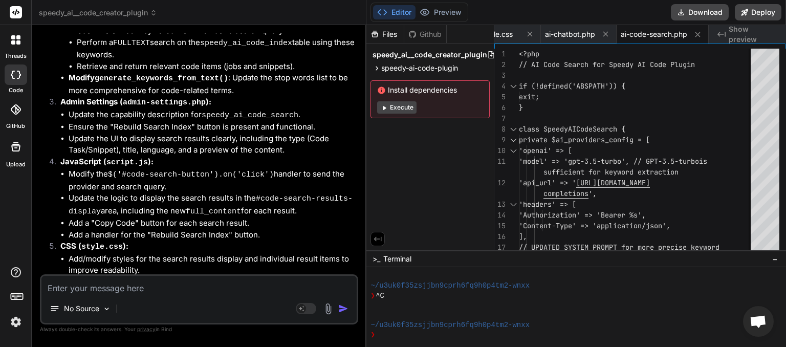
click at [137, 288] on textarea at bounding box center [198, 285] width 315 height 18
type textarea "n"
type textarea "x"
type textarea "ne"
type textarea "x"
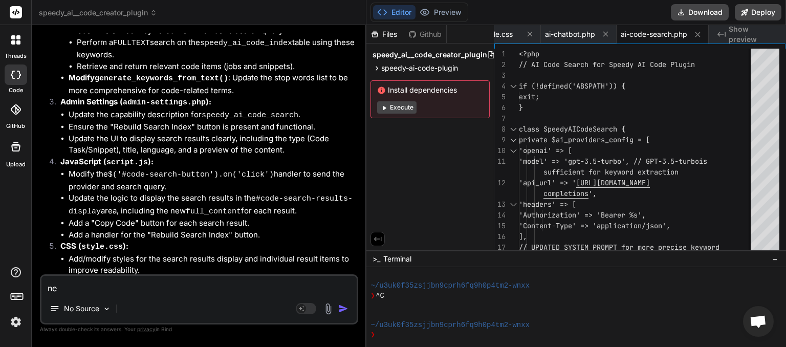
type textarea "nex"
type textarea "x"
type textarea "next"
type textarea "x"
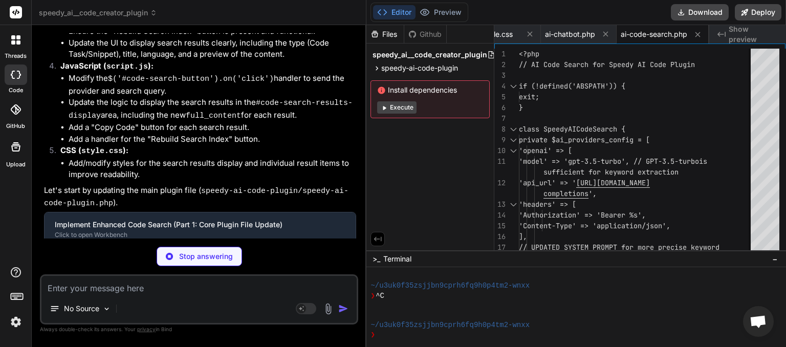
scroll to position [8044, 0]
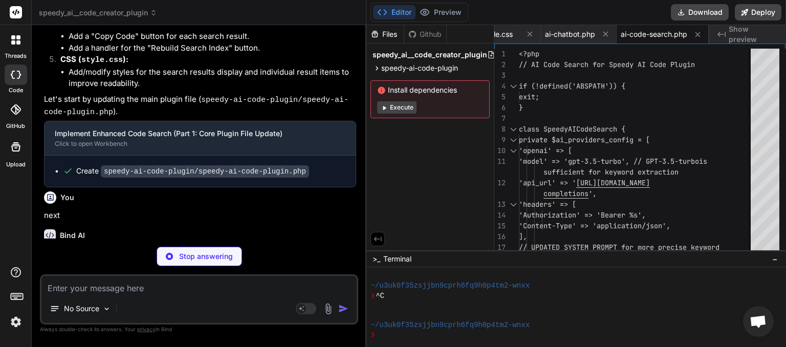
type textarea "x"
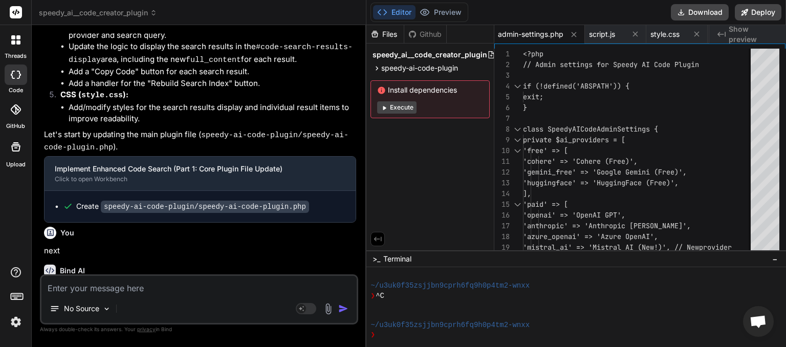
scroll to position [0, 203]
click at [131, 288] on textarea at bounding box center [198, 285] width 315 height 18
type textarea "n"
type textarea "x"
type textarea "ne"
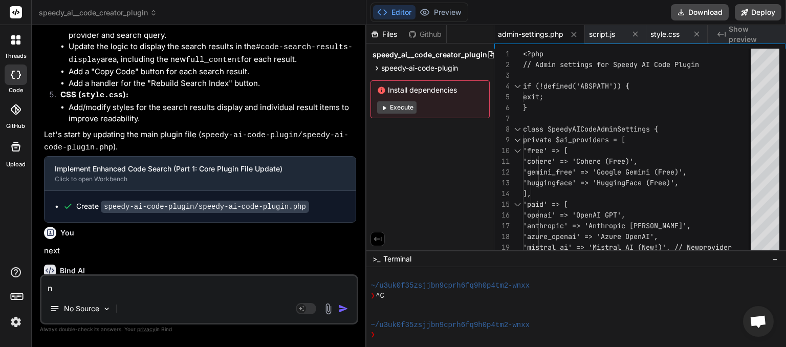
type textarea "x"
type textarea "nex"
type textarea "x"
type textarea "next"
type textarea "x"
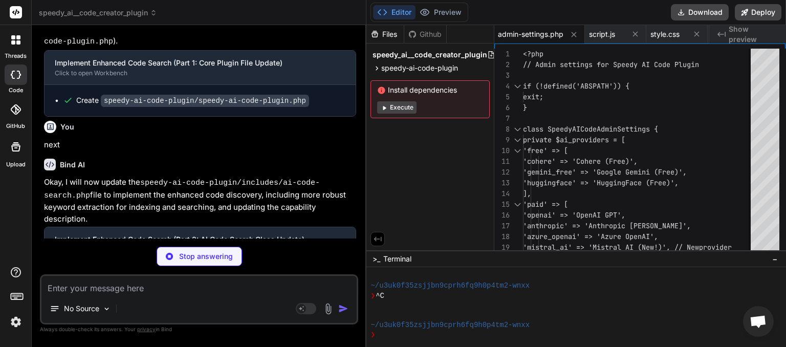
scroll to position [8105, 0]
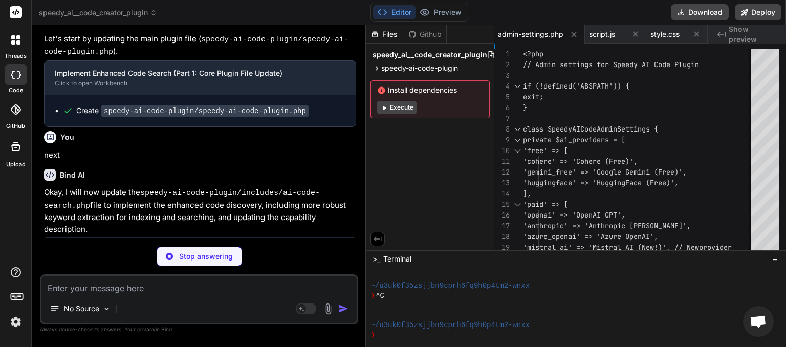
type textarea "x"
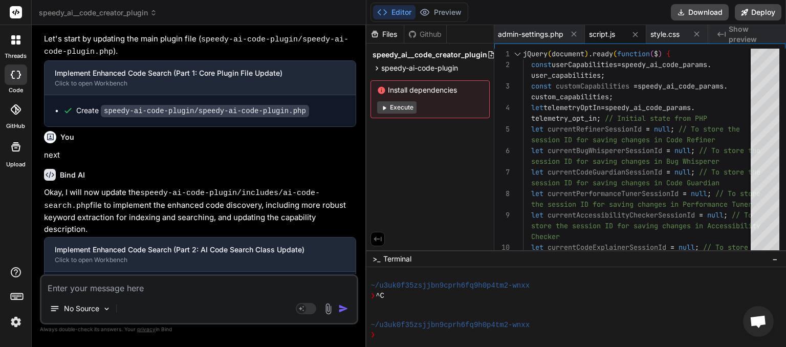
scroll to position [8183, 0]
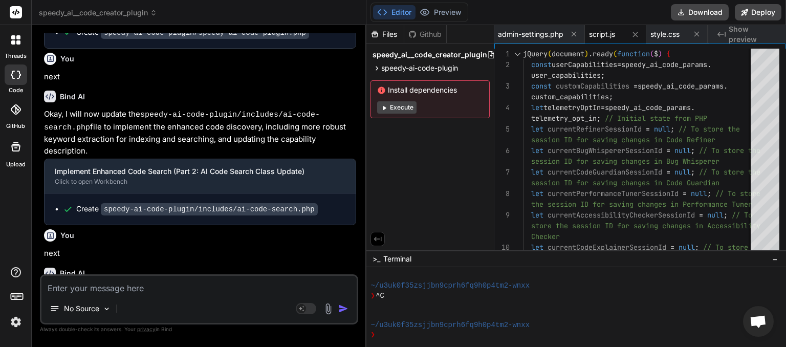
click at [122, 293] on textarea at bounding box center [198, 285] width 315 height 18
type textarea "n"
type textarea "x"
type textarea "ne"
type textarea "x"
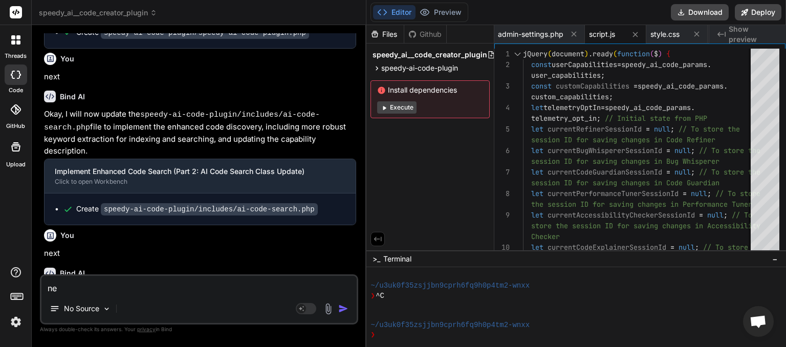
type textarea "nex"
type textarea "x"
type textarea "next"
type textarea "x"
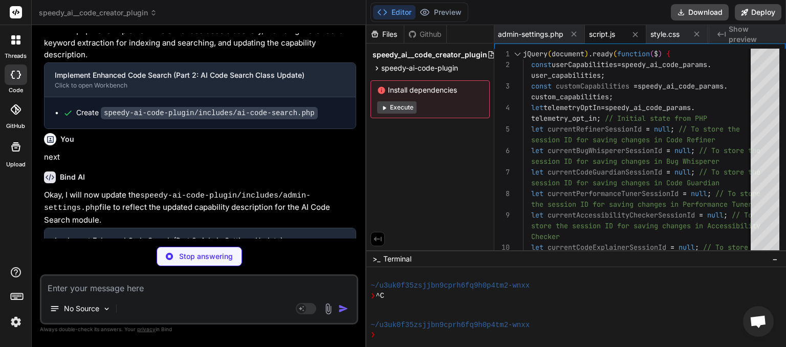
scroll to position [8370, 0]
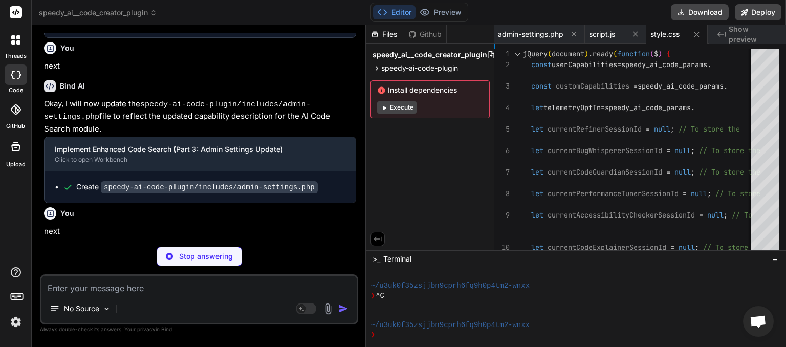
type textarea "x"
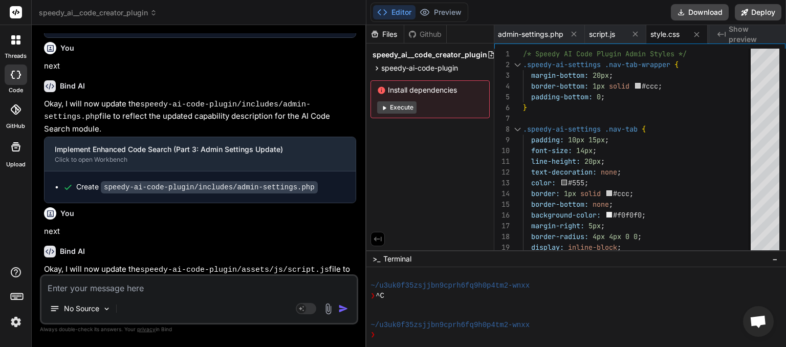
scroll to position [8402, 0]
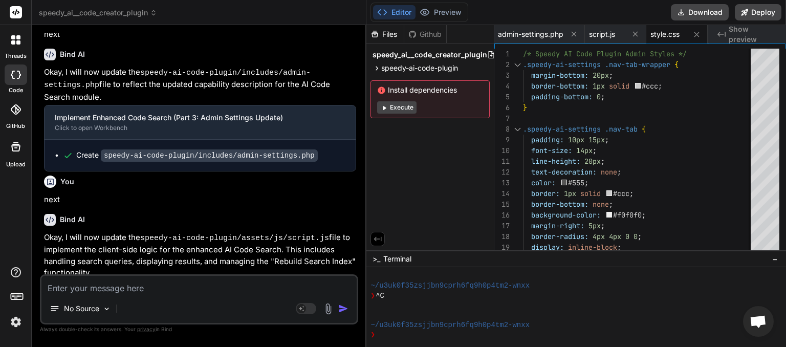
click at [132, 288] on textarea at bounding box center [198, 285] width 315 height 18
type textarea "n"
type textarea "x"
type textarea "ne"
type textarea "x"
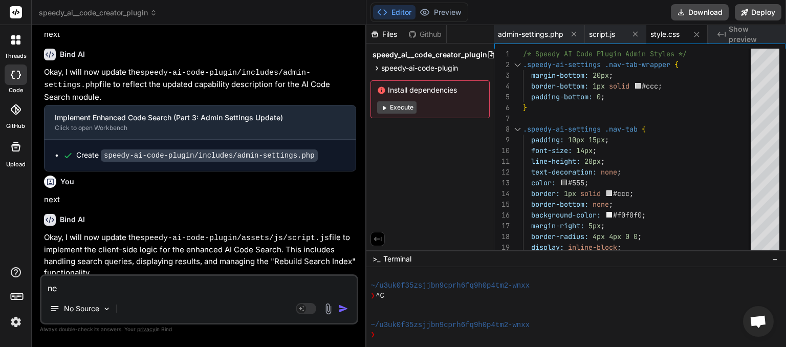
type textarea "nex"
type textarea "x"
type textarea "next"
type textarea "x"
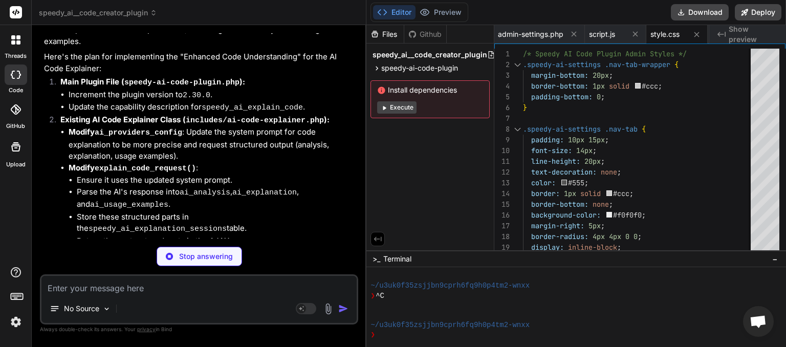
scroll to position [9083, 0]
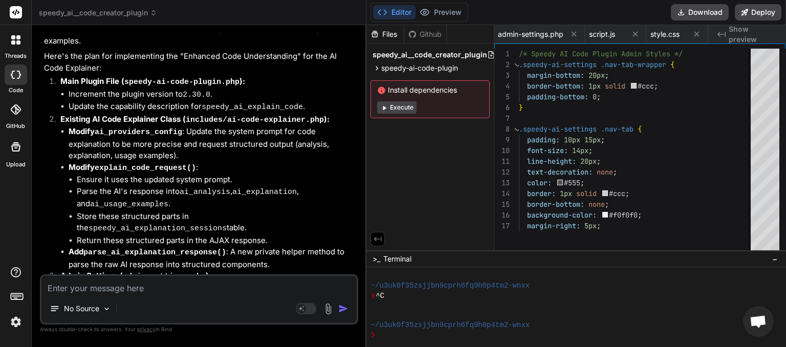
type textarea "x"
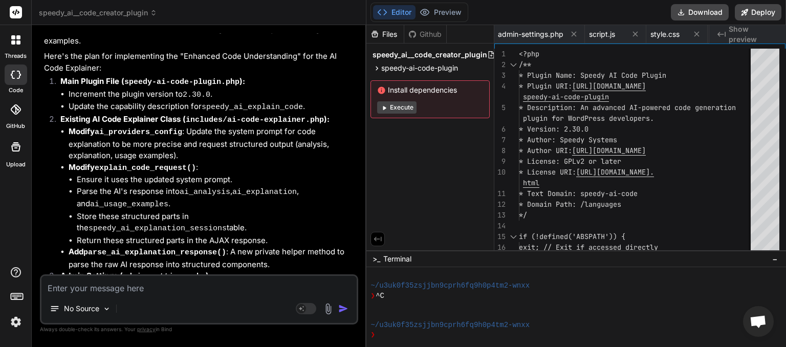
scroll to position [9048, 0]
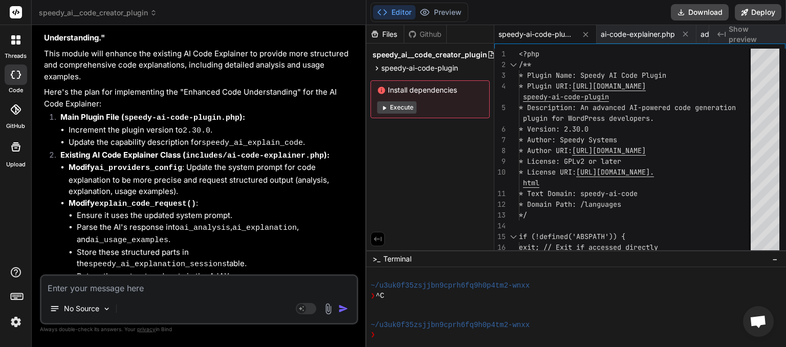
click at [130, 290] on textarea at bounding box center [198, 285] width 315 height 18
type textarea "n"
type textarea "x"
type textarea "ne"
type textarea "x"
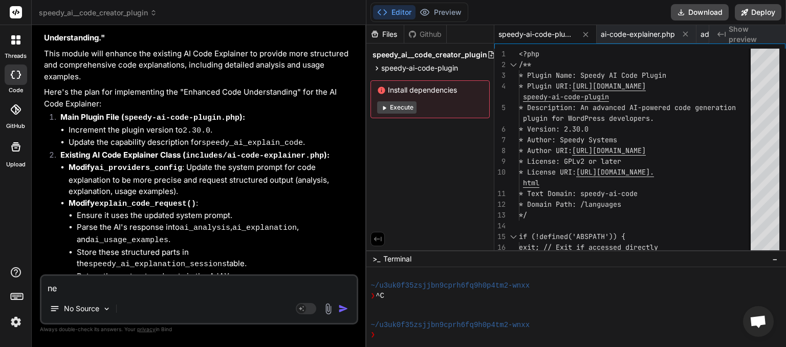
type textarea "nex"
type textarea "x"
type textarea "next"
type textarea "x"
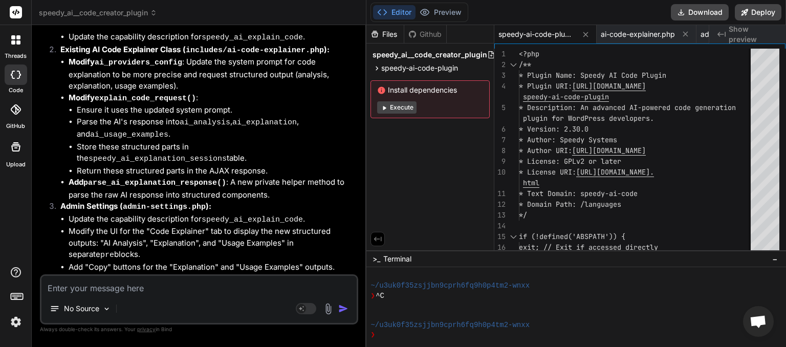
scroll to position [9154, 0]
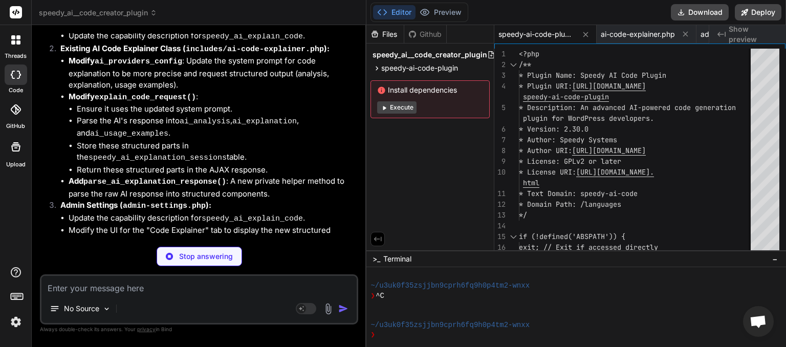
type textarea "x"
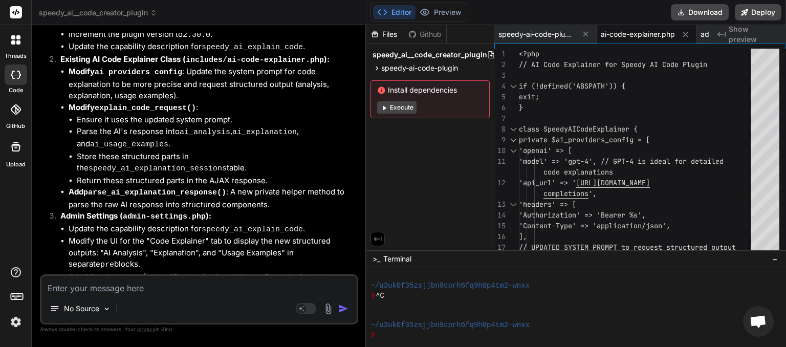
scroll to position [9234, 0]
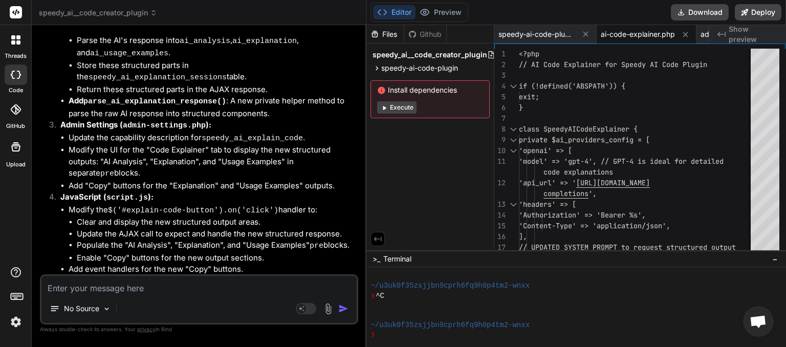
click at [114, 285] on textarea at bounding box center [198, 285] width 315 height 18
type textarea "n"
type textarea "x"
type textarea "ne"
type textarea "x"
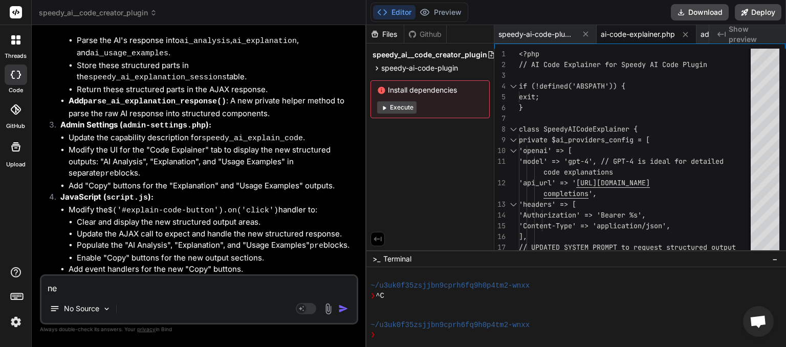
type textarea "nex"
type textarea "x"
type textarea "next"
type textarea "x"
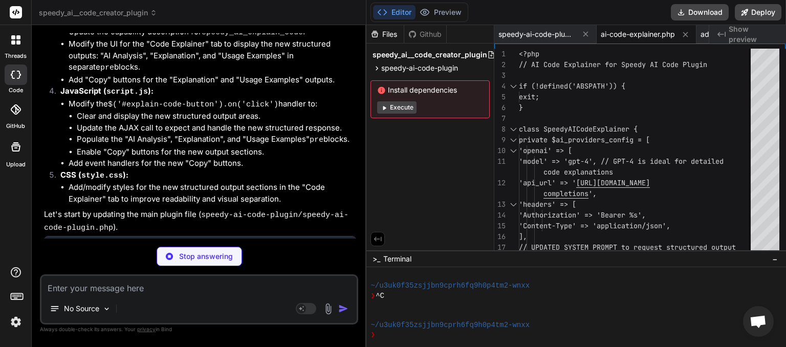
scroll to position [9330, 0]
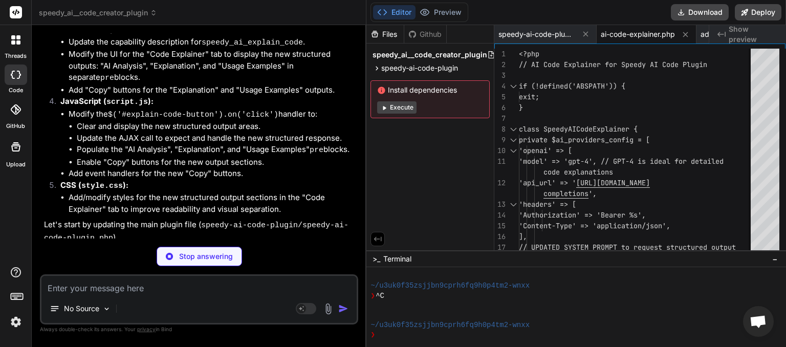
type textarea "x"
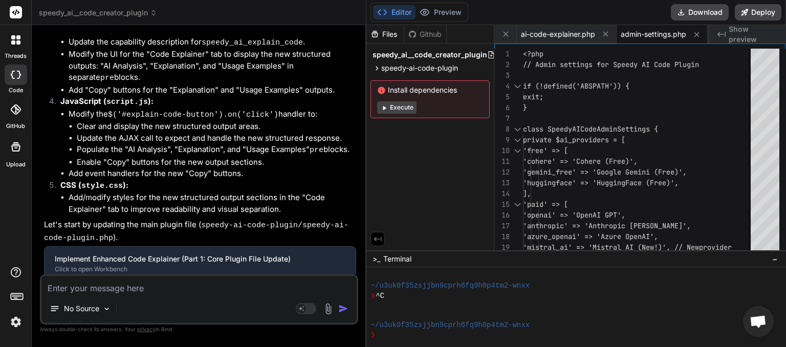
scroll to position [9397, 0]
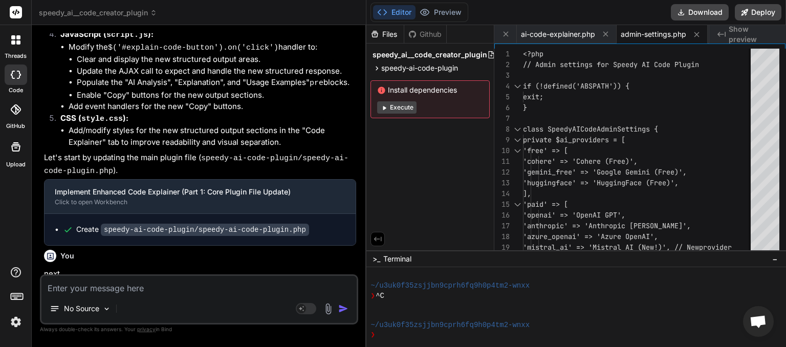
click at [108, 285] on textarea at bounding box center [198, 285] width 315 height 18
type textarea "n"
type textarea "x"
type textarea "ne"
type textarea "x"
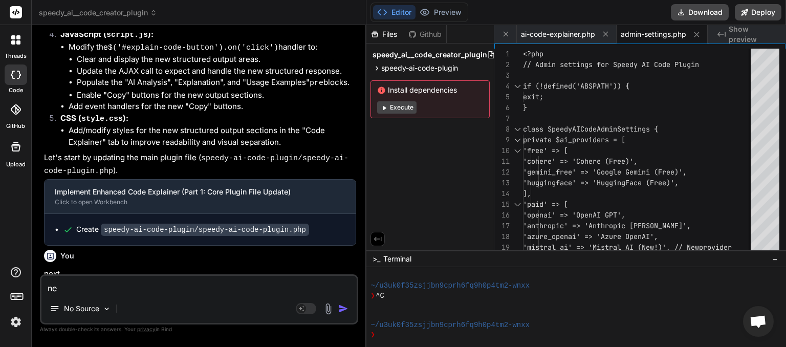
type textarea "nex"
type textarea "x"
type textarea "next"
type textarea "x"
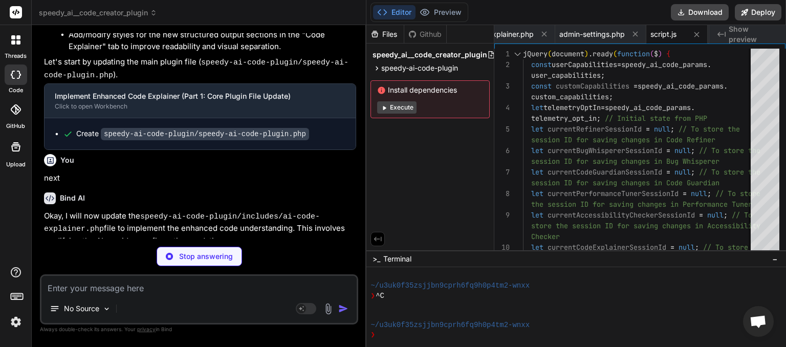
scroll to position [0, 203]
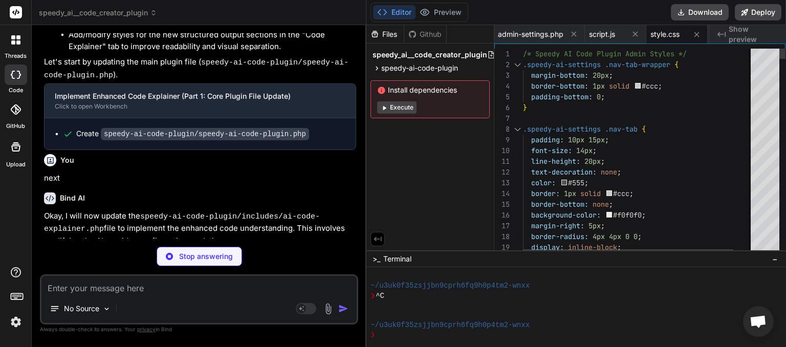
type textarea "x"
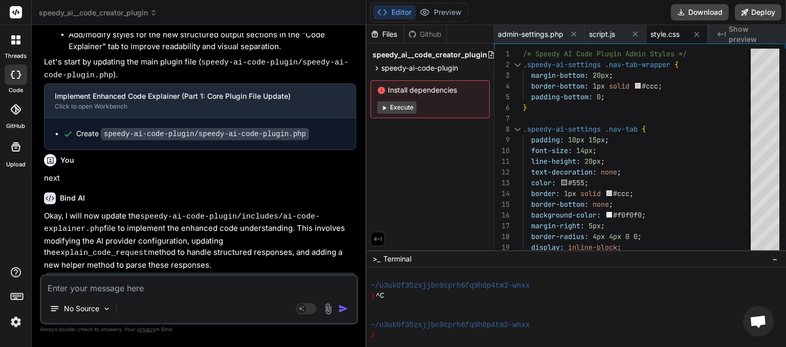
scroll to position [9771, 0]
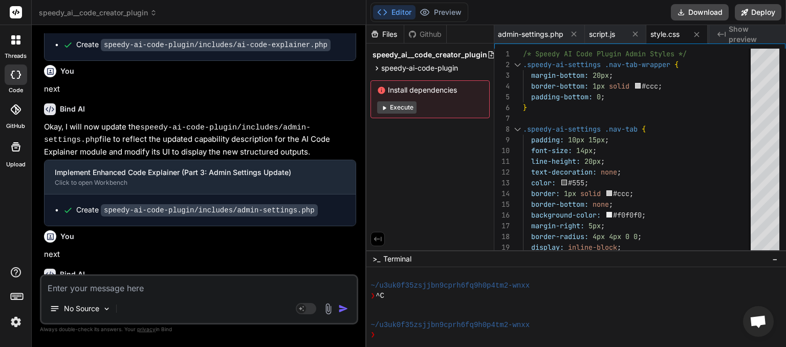
click at [103, 292] on textarea at bounding box center [198, 285] width 315 height 18
type textarea "n"
type textarea "x"
type textarea "ne"
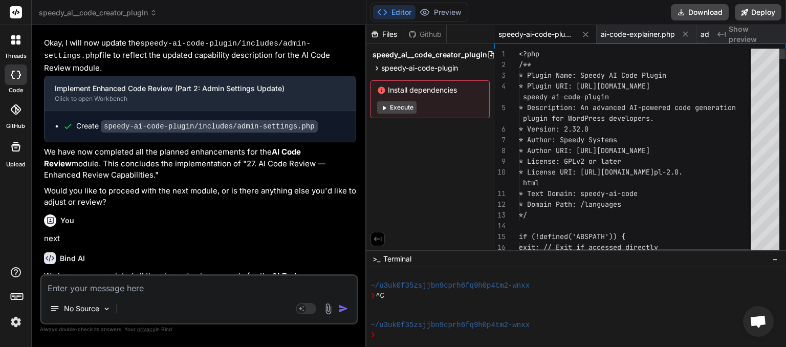
scroll to position [10747, 0]
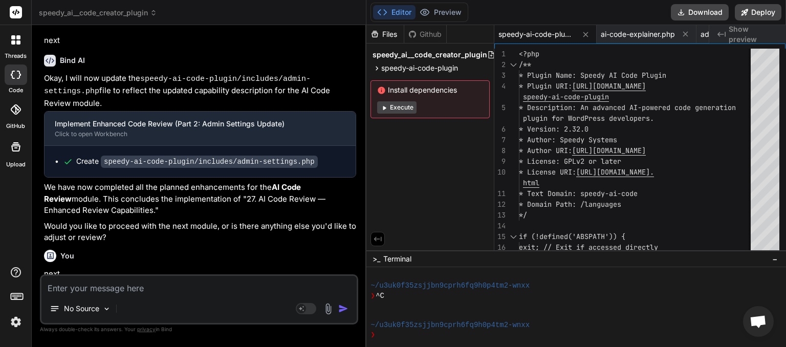
click at [134, 289] on textarea at bounding box center [198, 285] width 315 height 18
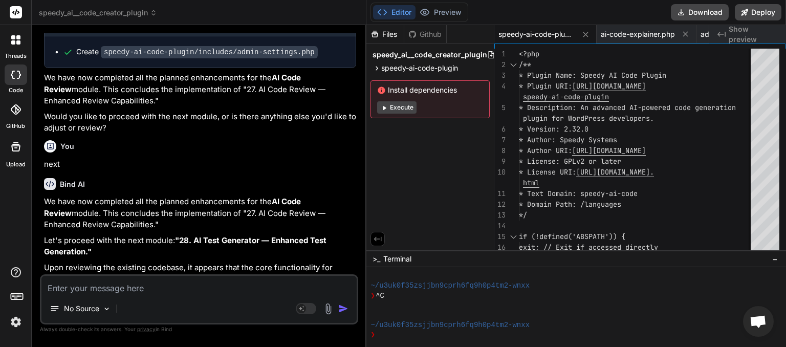
scroll to position [10870, 0]
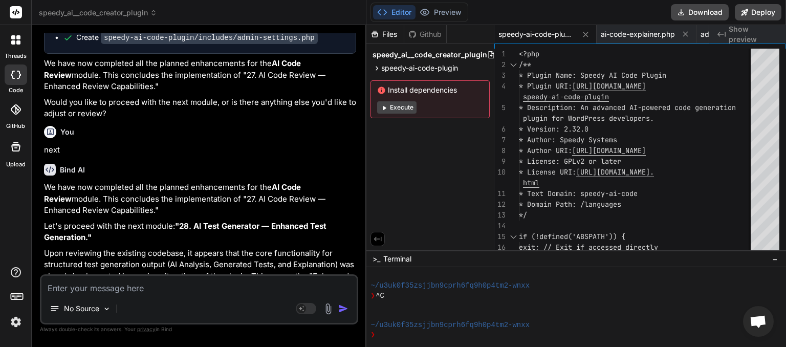
click at [128, 290] on textarea at bounding box center [198, 285] width 315 height 18
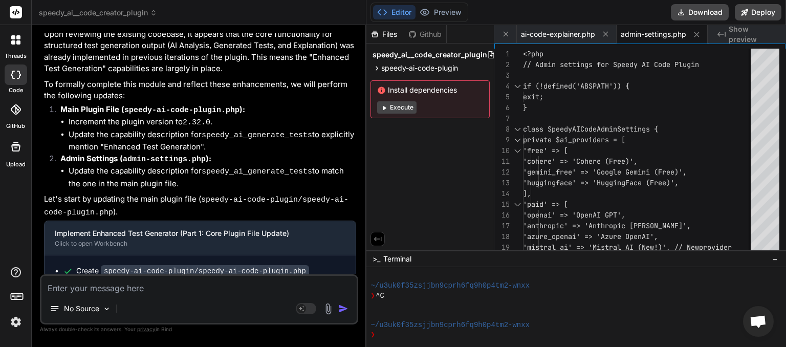
scroll to position [0, 80]
